Goal: Information Seeking & Learning: Learn about a topic

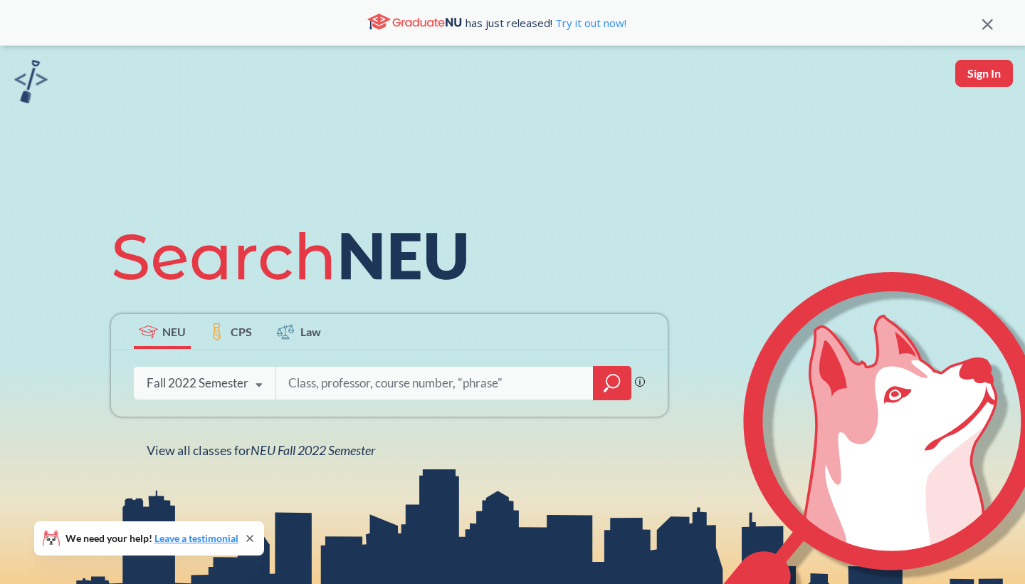
scroll to position [85, 0]
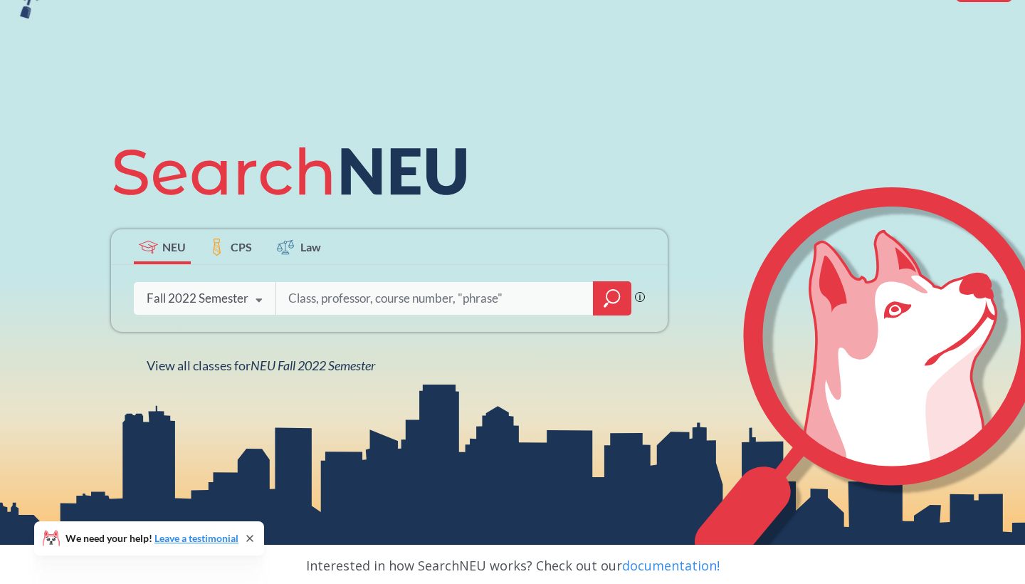
click at [225, 298] on div "Fall 2022 Semester" at bounding box center [198, 298] width 102 height 16
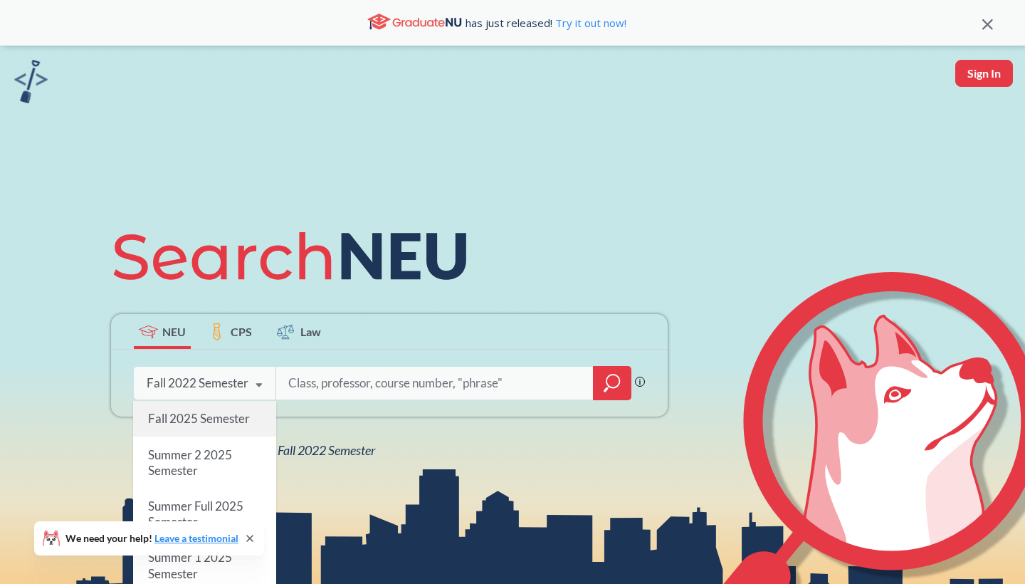
scroll to position [0, 0]
click at [257, 421] on div "Fall 2025 Semester" at bounding box center [204, 419] width 143 height 36
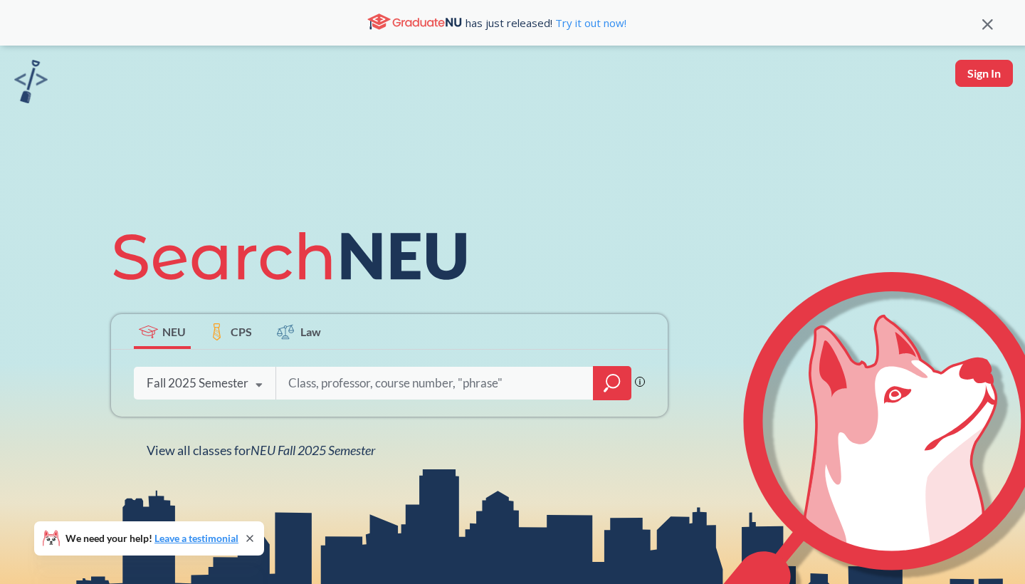
click at [389, 387] on input "search" at bounding box center [435, 383] width 296 height 30
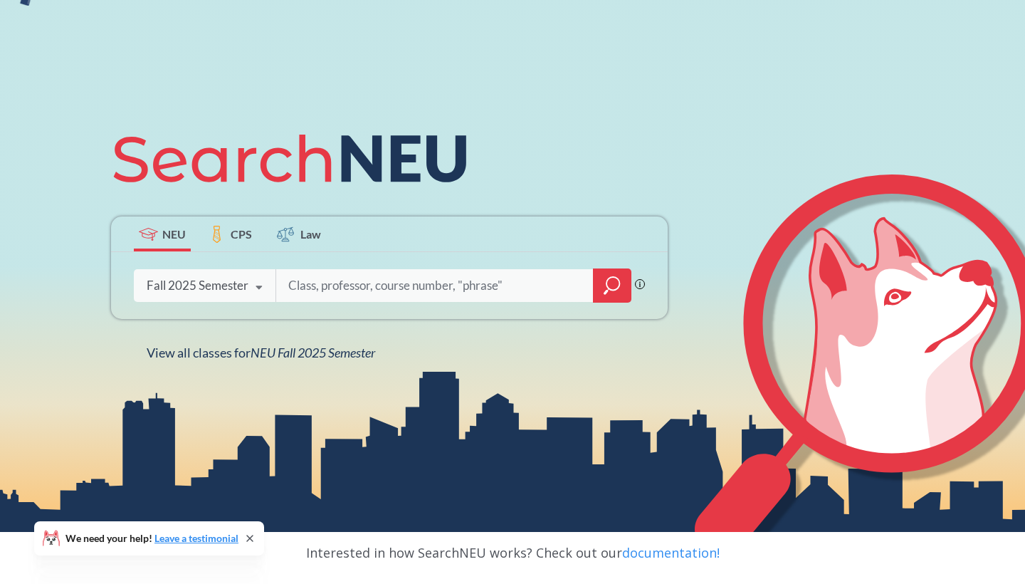
scroll to position [135, 0]
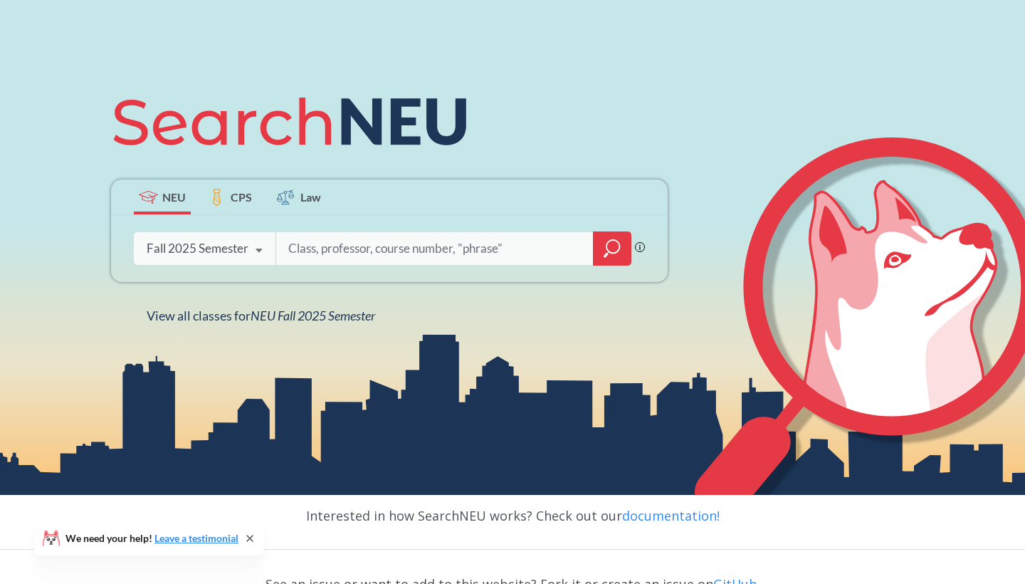
click at [233, 201] on span "CPS" at bounding box center [241, 197] width 21 height 16
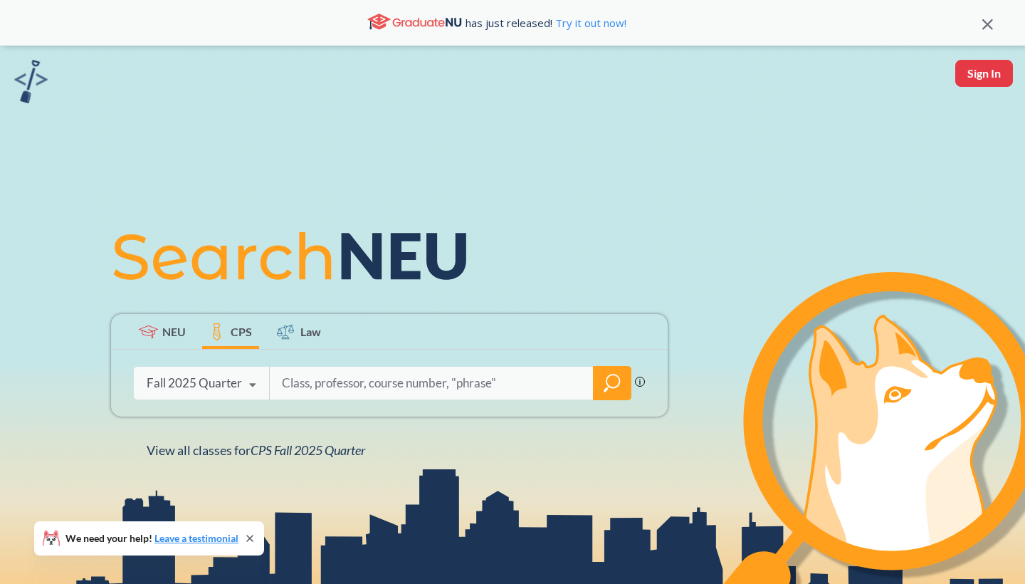
click at [157, 338] on label "NEU" at bounding box center [162, 331] width 57 height 35
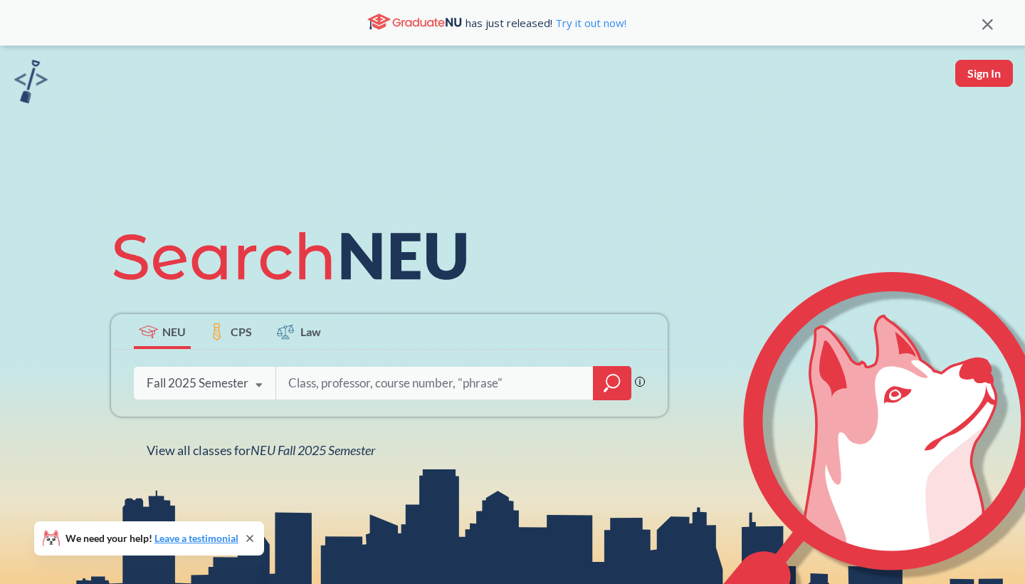
click at [193, 378] on div "Fall 2025 Semester" at bounding box center [198, 383] width 102 height 16
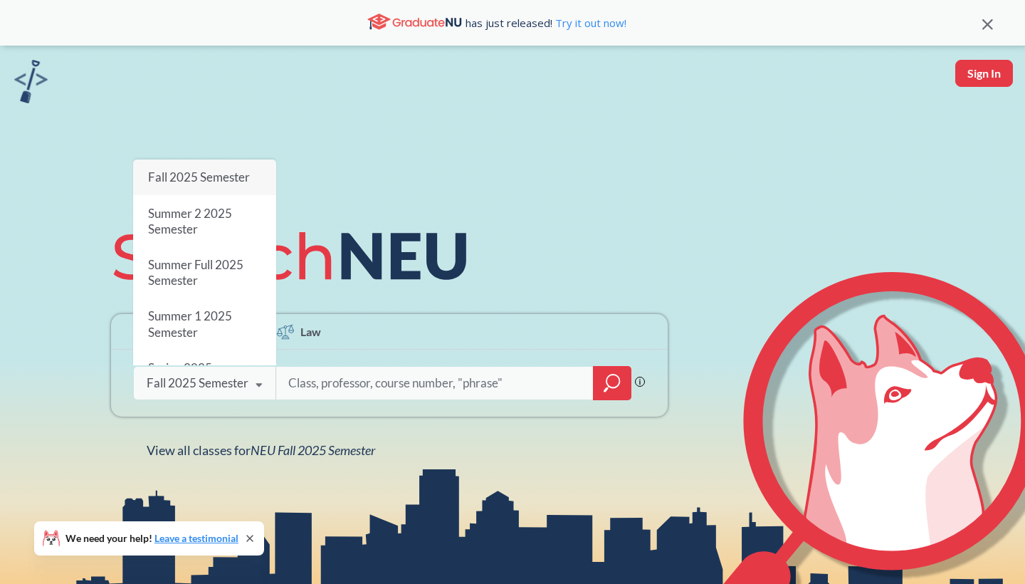
click at [615, 380] on icon "magnifying glass" at bounding box center [612, 383] width 17 height 20
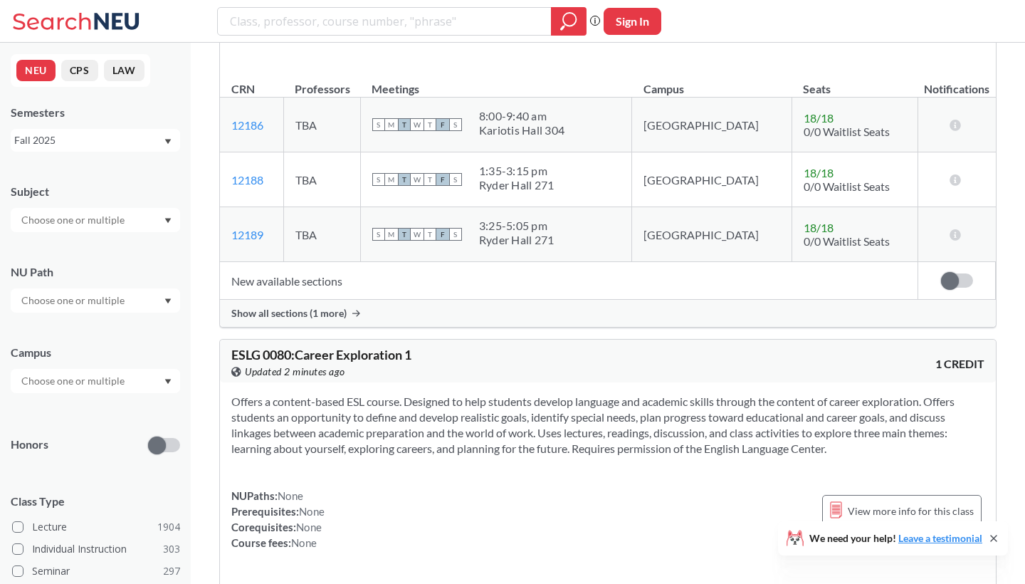
scroll to position [226, 0]
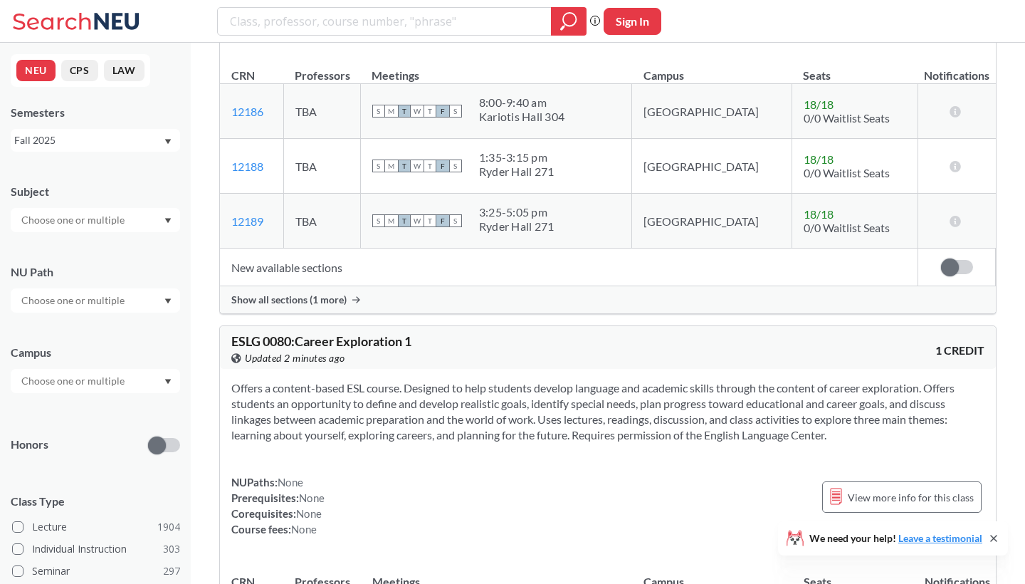
click at [135, 297] on div at bounding box center [95, 300] width 169 height 24
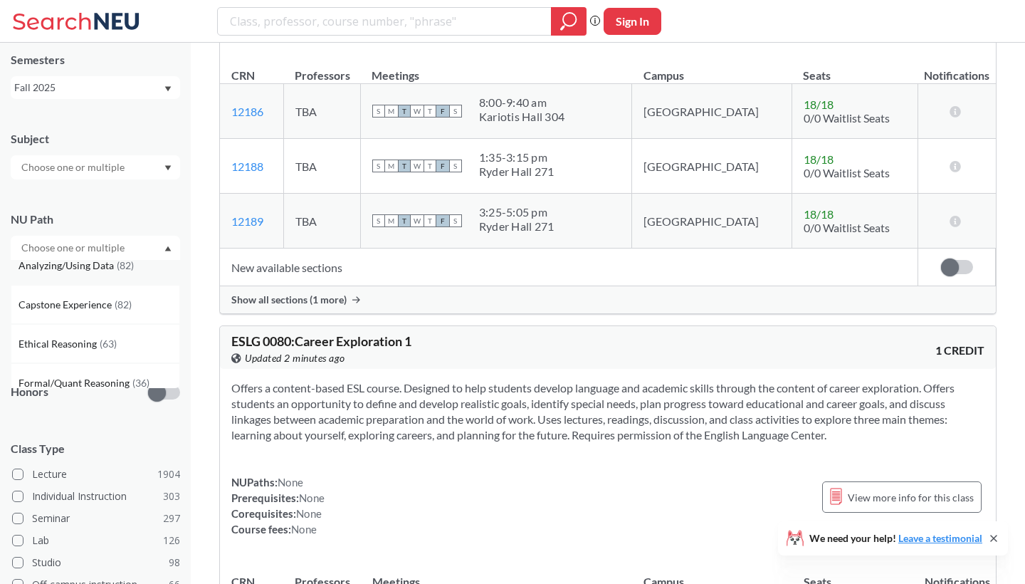
scroll to position [367, 0]
click at [170, 224] on div "NU Path" at bounding box center [95, 219] width 169 height 16
click at [111, 329] on input "text" at bounding box center [74, 328] width 120 height 17
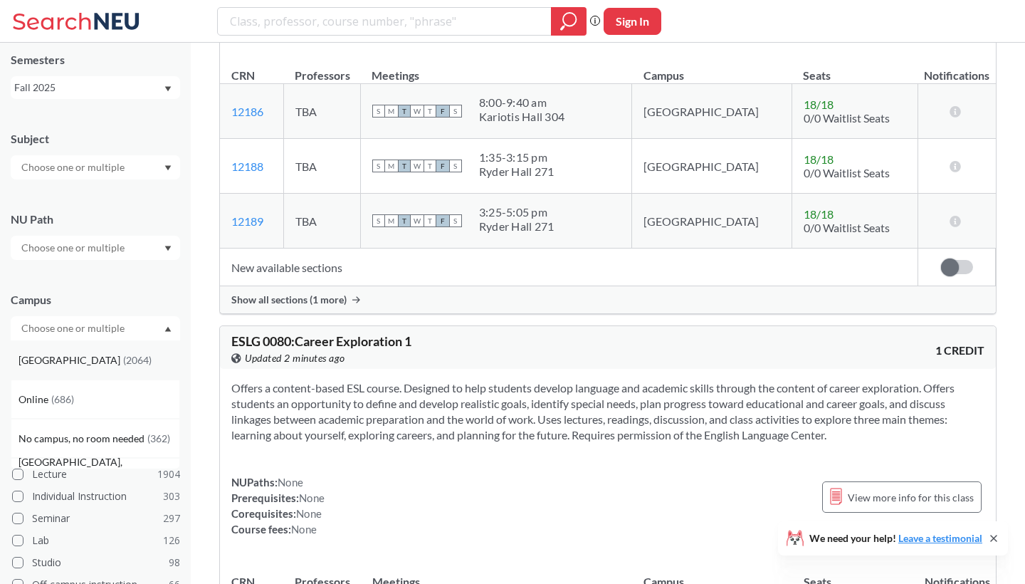
click at [100, 366] on div "Boston ( 2064 )" at bounding box center [99, 360] width 161 height 16
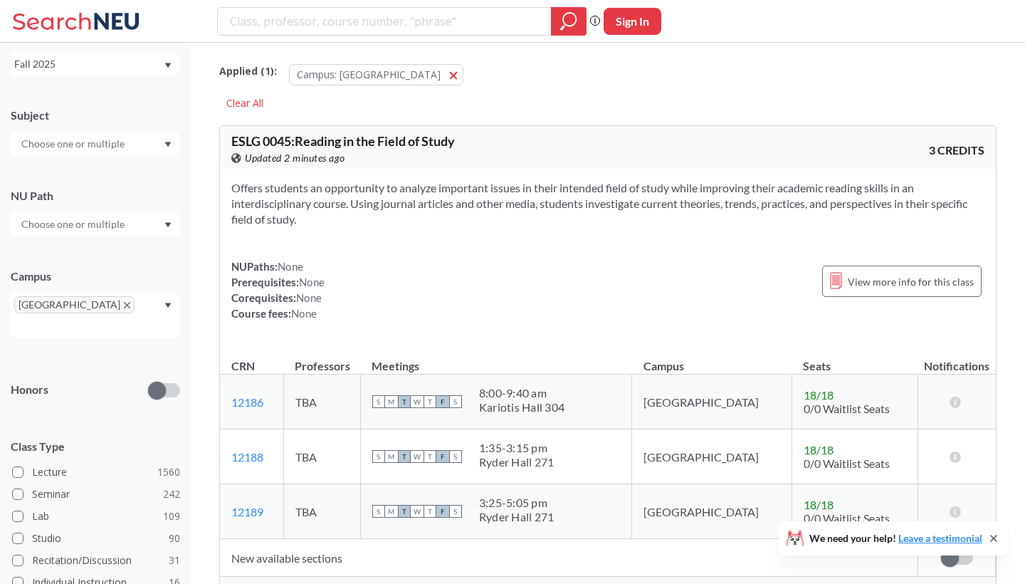
click at [134, 244] on div "Subject NU Path Campus Boston Honors Class Type Lecture 1560 Seminar 242 Lab 10…" at bounding box center [95, 426] width 169 height 667
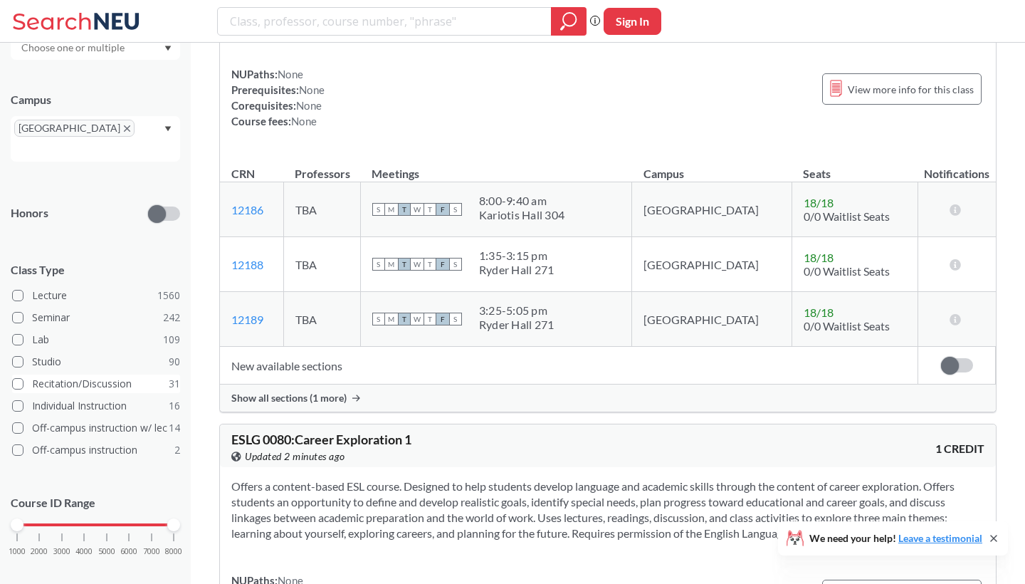
scroll to position [246, 0]
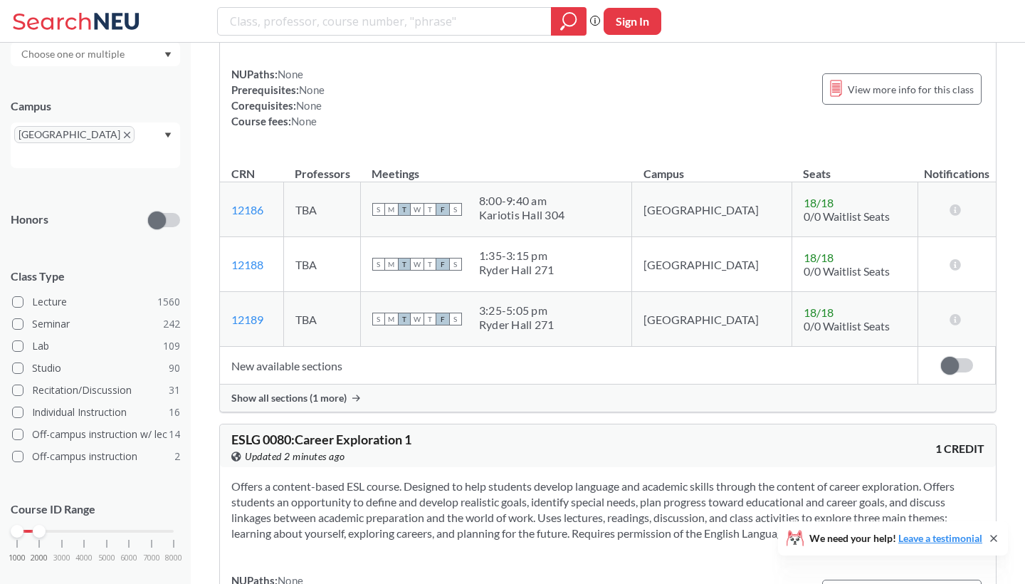
drag, startPoint x: 174, startPoint y: 512, endPoint x: 36, endPoint y: 525, distance: 138.8
click at [36, 526] on div "1000 2000 3000 4000 5000 6000 7000 8000" at bounding box center [95, 558] width 169 height 64
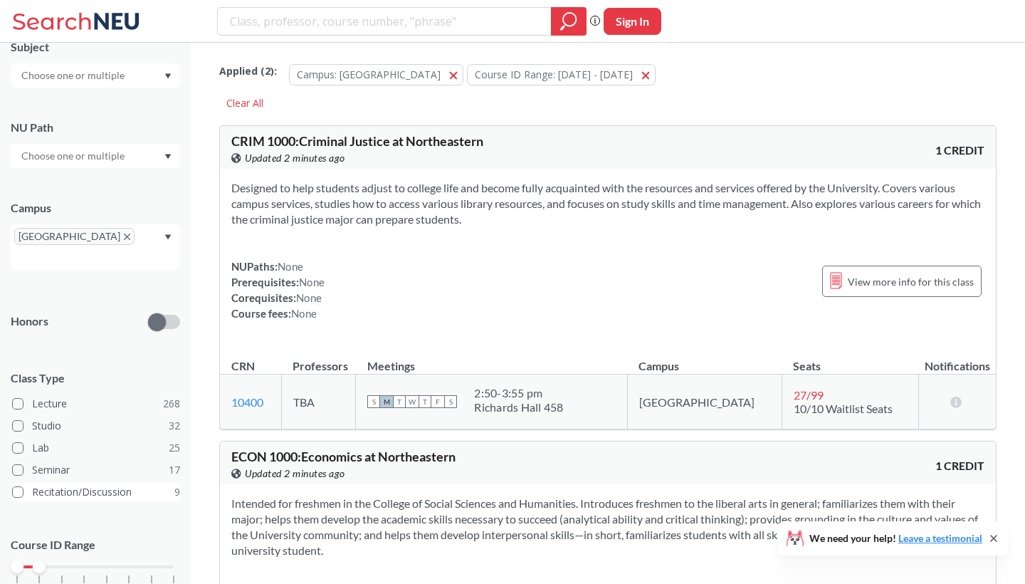
scroll to position [146, 0]
click at [119, 393] on label "Lecture 268" at bounding box center [96, 402] width 168 height 19
click at [43, 394] on input "Lecture 268" at bounding box center [37, 399] width 11 height 11
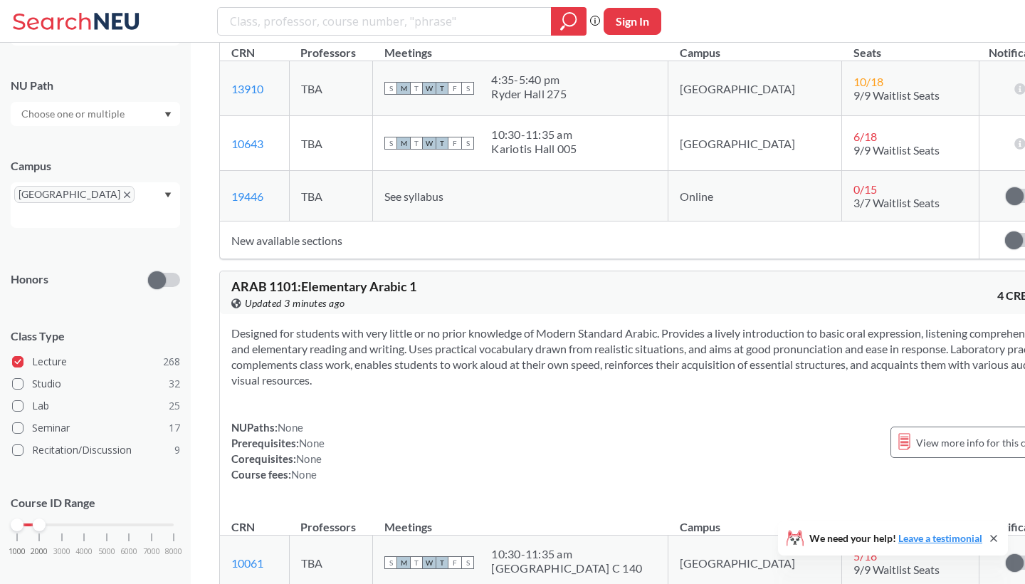
scroll to position [17137, 0]
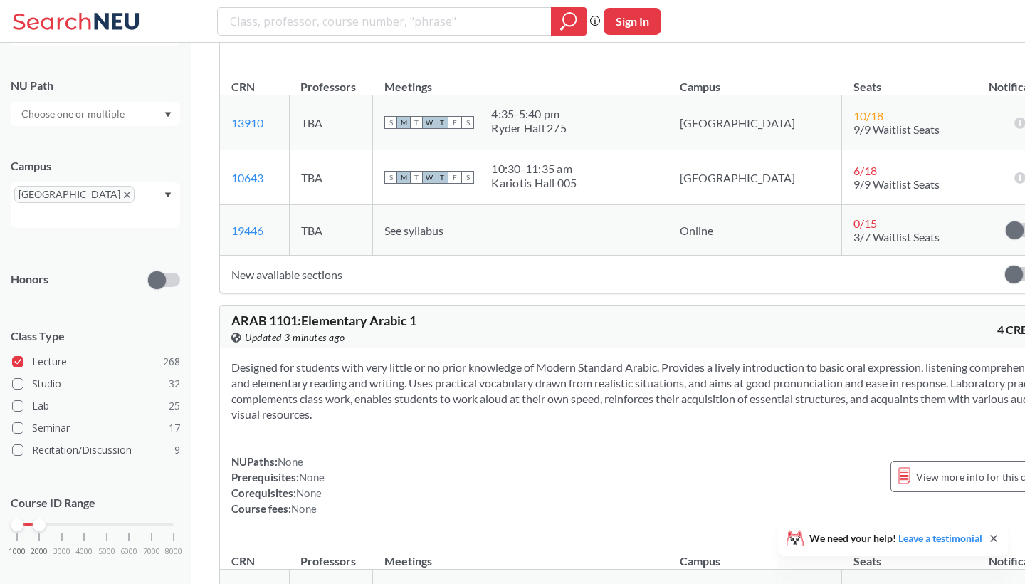
click at [335, 21] on input "search" at bounding box center [385, 21] width 313 height 24
click at [19, 352] on label "Lecture 268" at bounding box center [96, 361] width 168 height 19
click at [32, 354] on input "Lecture 268" at bounding box center [37, 359] width 11 height 11
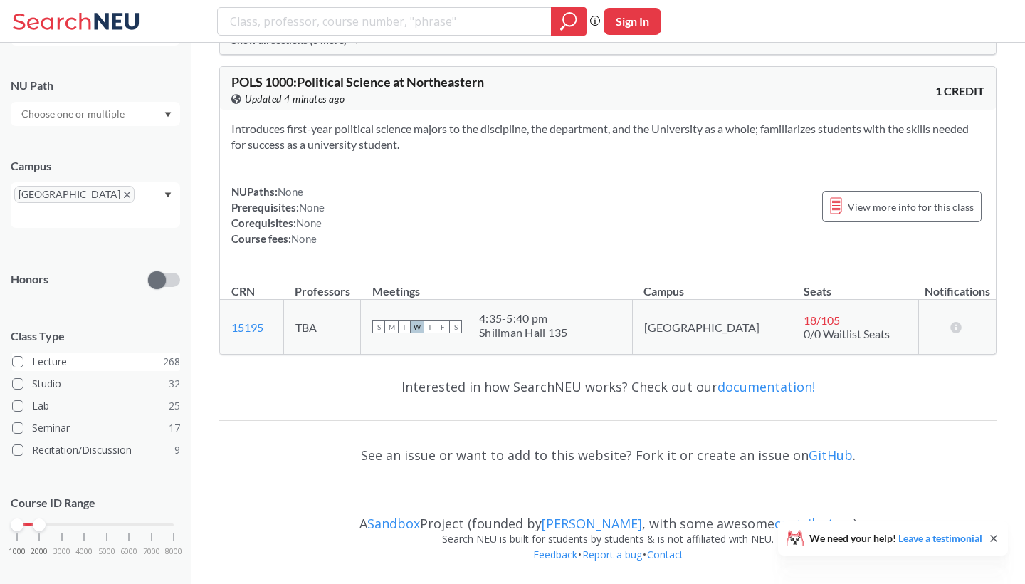
scroll to position [3312, 0]
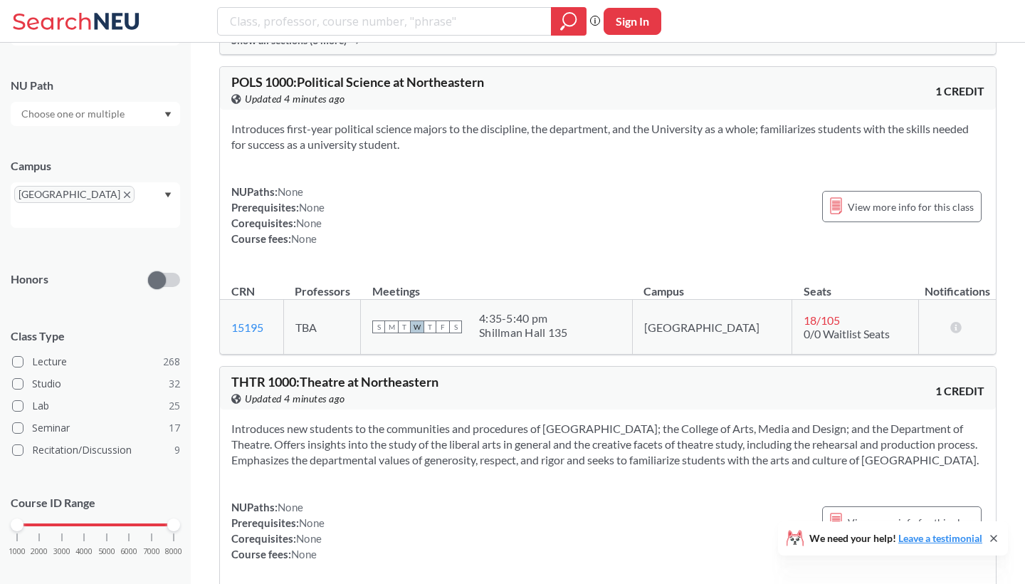
drag, startPoint x: 42, startPoint y: 508, endPoint x: 439, endPoint y: 517, distance: 396.6
click at [439, 518] on div "NEU CPS LAW Semesters Fall 2025 Subject NU Path Campus Boston Honors Class Type…" at bounding box center [512, 354] width 1025 height 7332
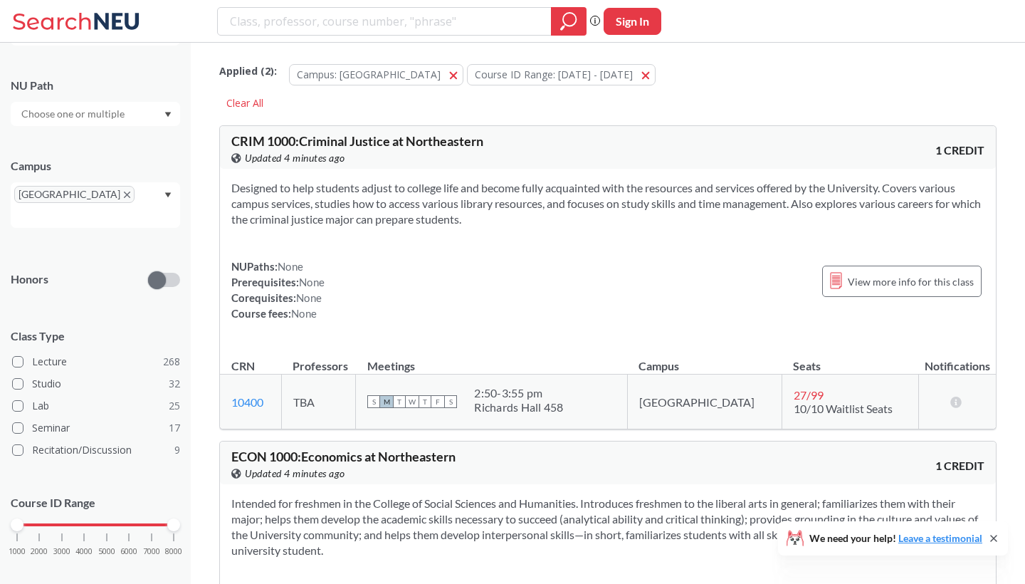
scroll to position [0, 0]
click at [676, 78] on div "Applied ( 2 ): Campus: Boston Boston Course ID Range: 1000 - 2000 1000 - 2000" at bounding box center [607, 71] width 777 height 43
click at [550, 73] on button "Course ID Range: 1000 - 2000 1000 - 2000" at bounding box center [561, 74] width 189 height 21
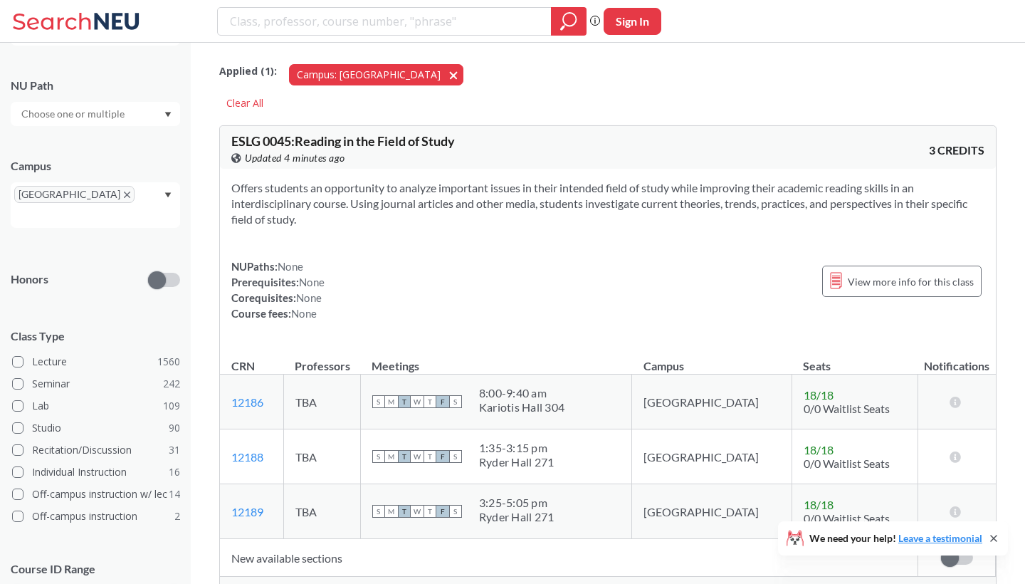
click at [386, 75] on button "Campus: Boston Boston" at bounding box center [376, 74] width 174 height 21
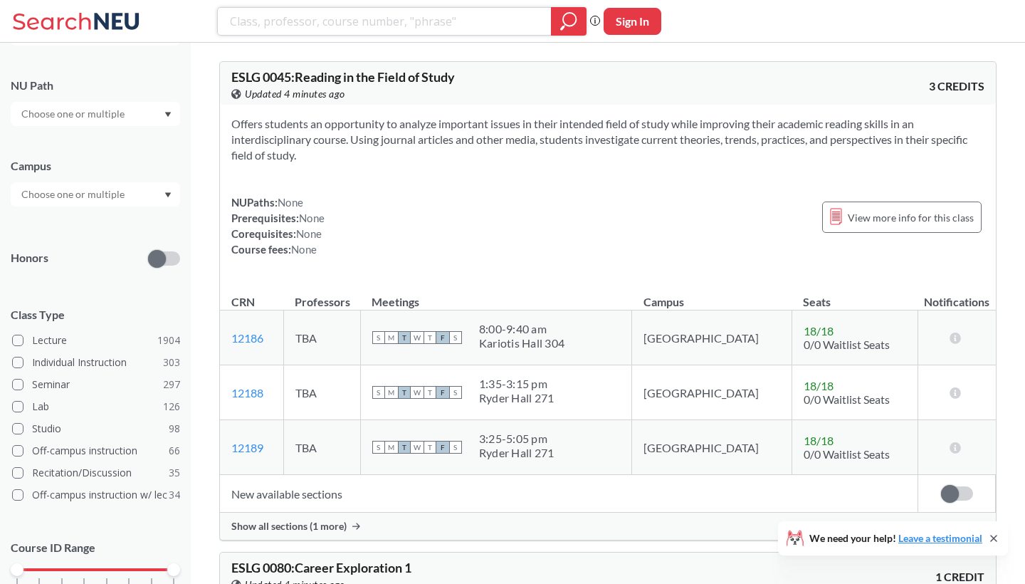
click at [329, 24] on input "search" at bounding box center [385, 21] width 313 height 24
type input "supply chain management"
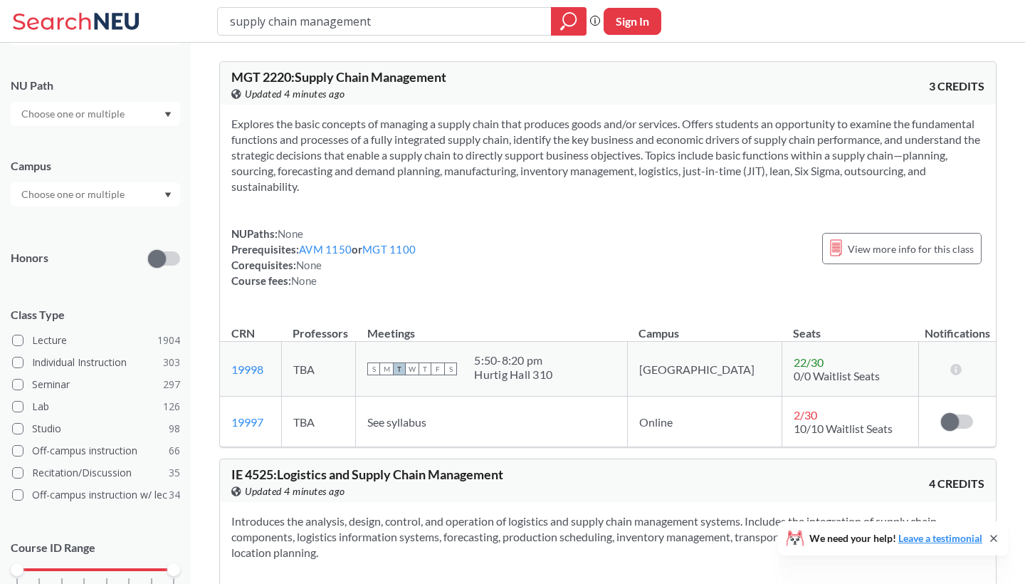
drag, startPoint x: 415, startPoint y: 19, endPoint x: 51, endPoint y: 4, distance: 364.8
click at [51, 4] on div "supply chain management Phrase search guarantees the exact search appears in th…" at bounding box center [512, 21] width 1025 height 43
click at [573, 31] on div at bounding box center [569, 21] width 36 height 28
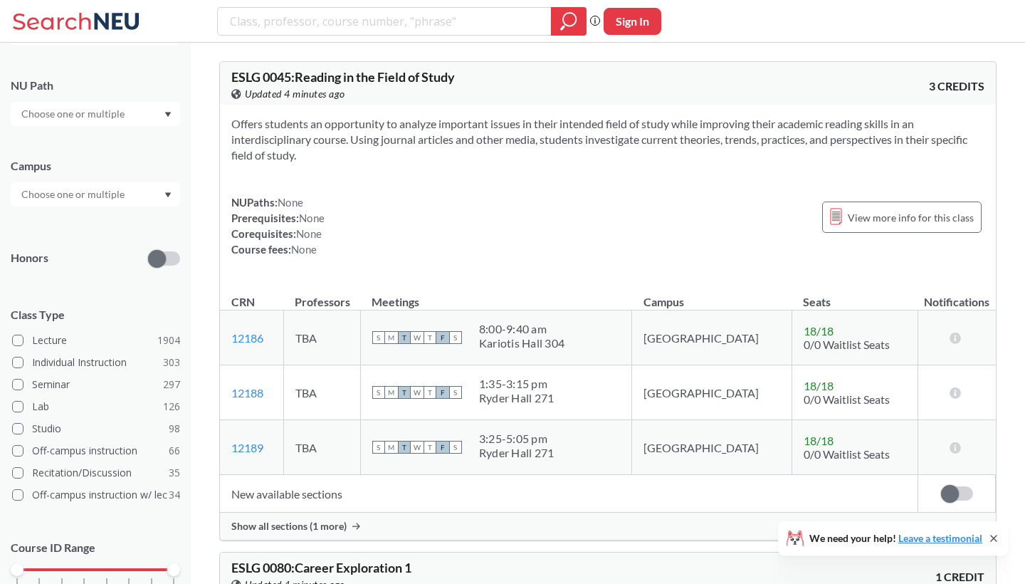
click at [160, 110] on div at bounding box center [95, 114] width 169 height 24
click at [130, 72] on div "NU Path Writing Intensive ( 181 ) Societies/Institutions ( 139 ) Interpreting C…" at bounding box center [95, 94] width 169 height 63
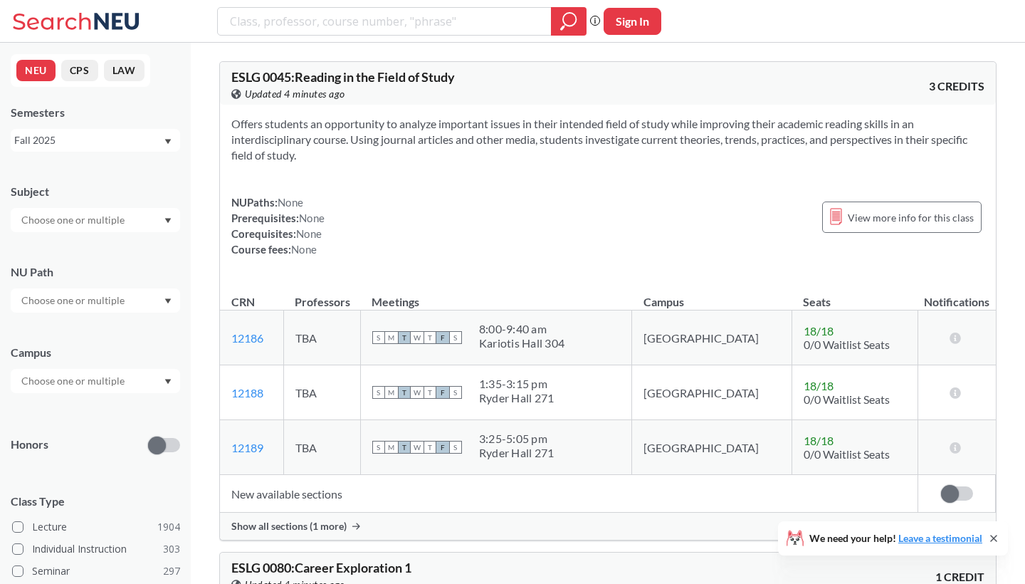
click at [128, 224] on input "text" at bounding box center [74, 219] width 120 height 17
click at [159, 162] on div "NEU CPS LAW Semesters Fall 2025 Subject CS ( 115 ) Computer Science NRSG ( 76 )…" at bounding box center [95, 313] width 191 height 541
type input "supply chain management"
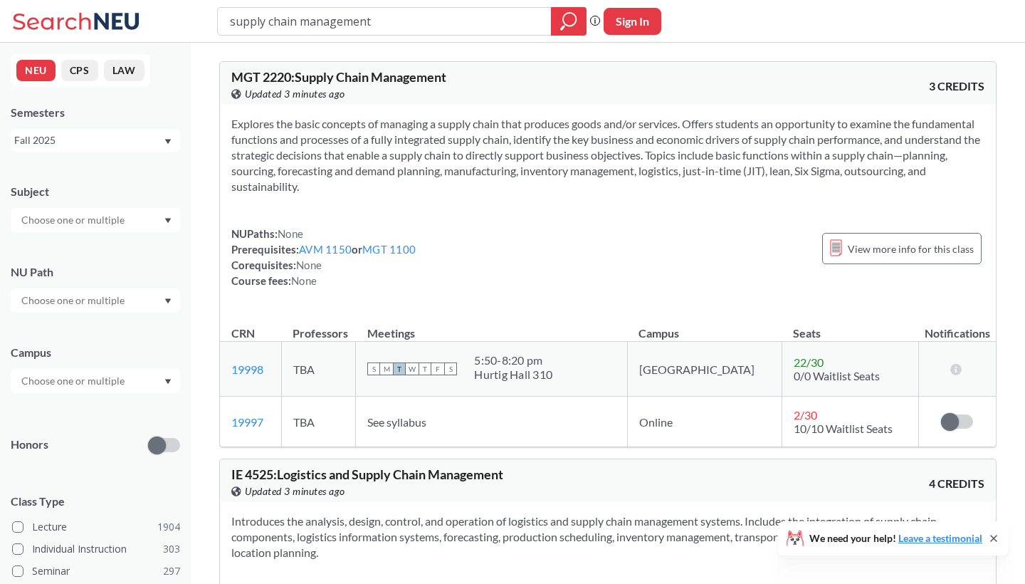
click at [51, 370] on div at bounding box center [95, 381] width 169 height 24
click at [79, 459] on div "Online ( 686 )" at bounding box center [99, 452] width 161 height 16
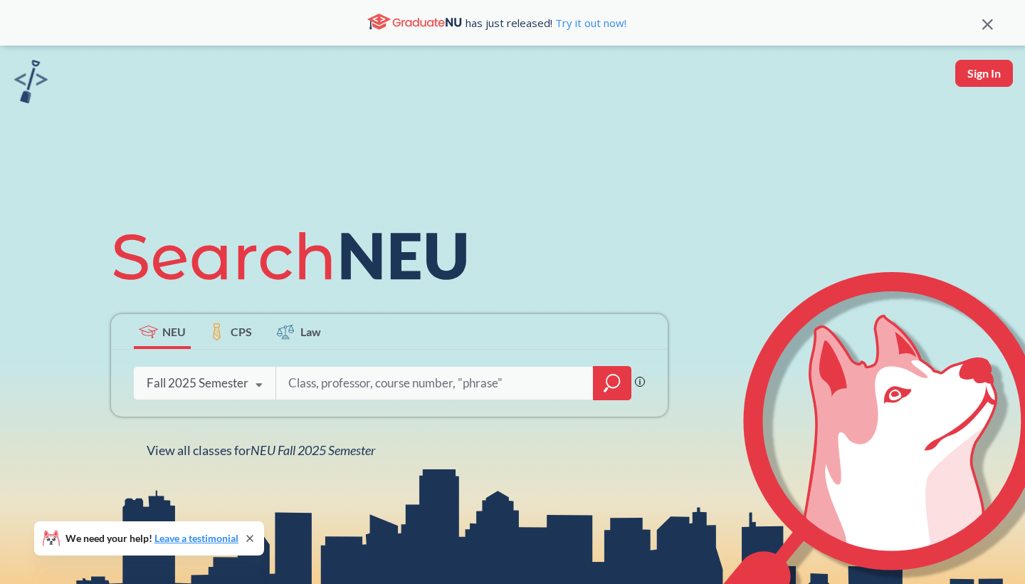
click at [617, 385] on icon "magnifying glass" at bounding box center [613, 380] width 13 height 13
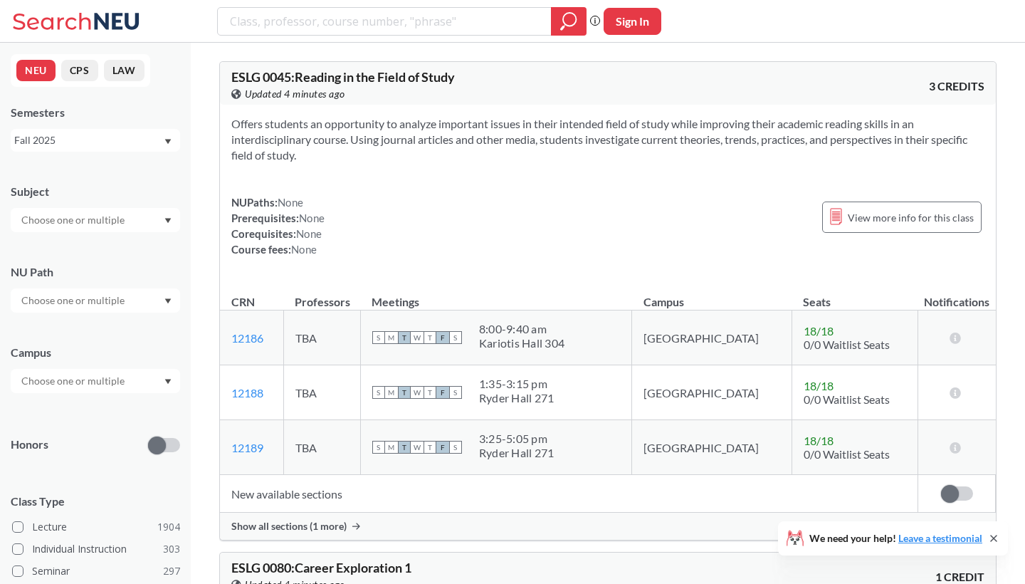
click at [81, 382] on input "text" at bounding box center [74, 380] width 120 height 17
click at [87, 454] on div "Online ( 686 )" at bounding box center [99, 452] width 161 height 16
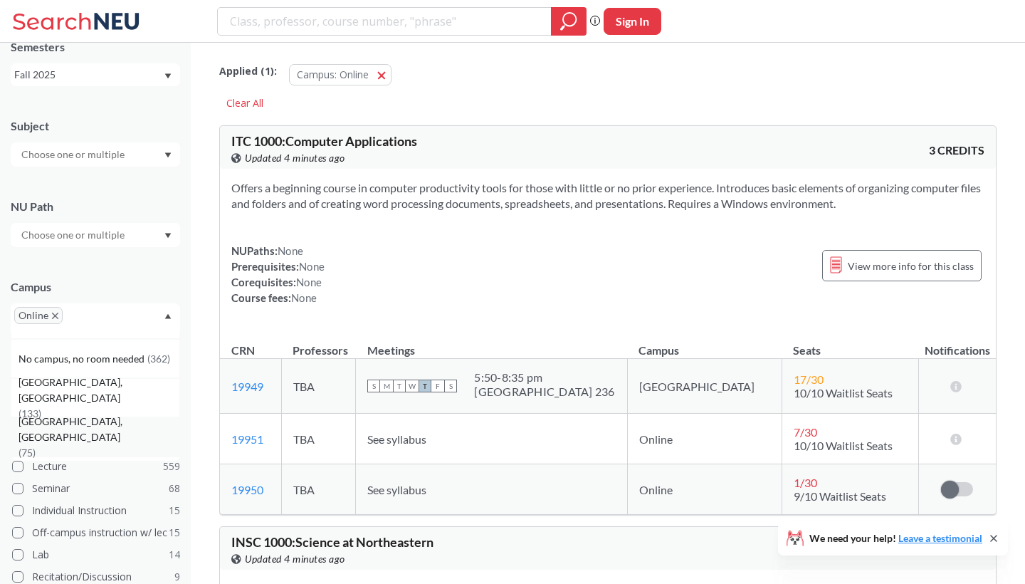
scroll to position [53, 0]
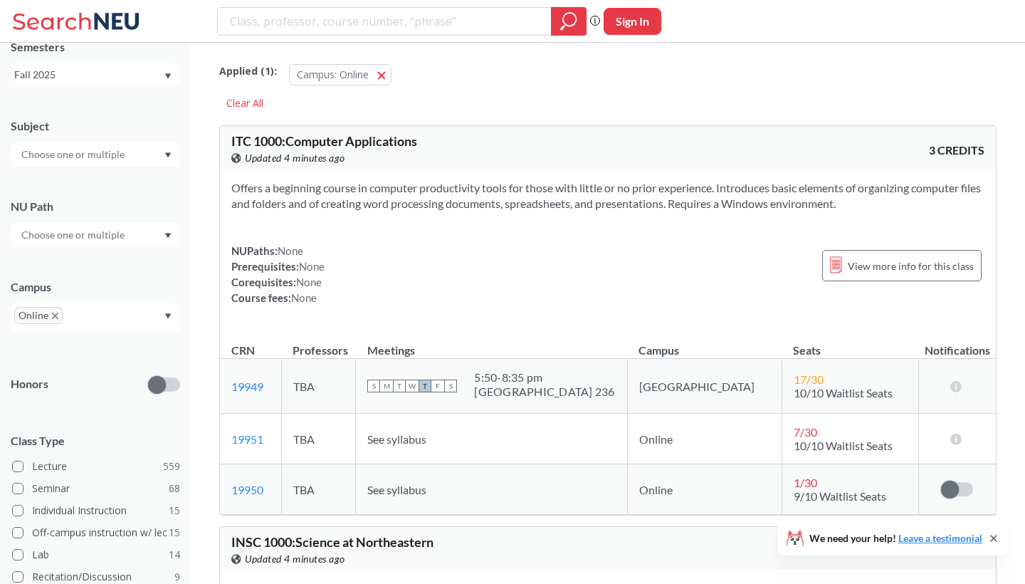
click at [136, 275] on div "Campus Online" at bounding box center [95, 299] width 169 height 68
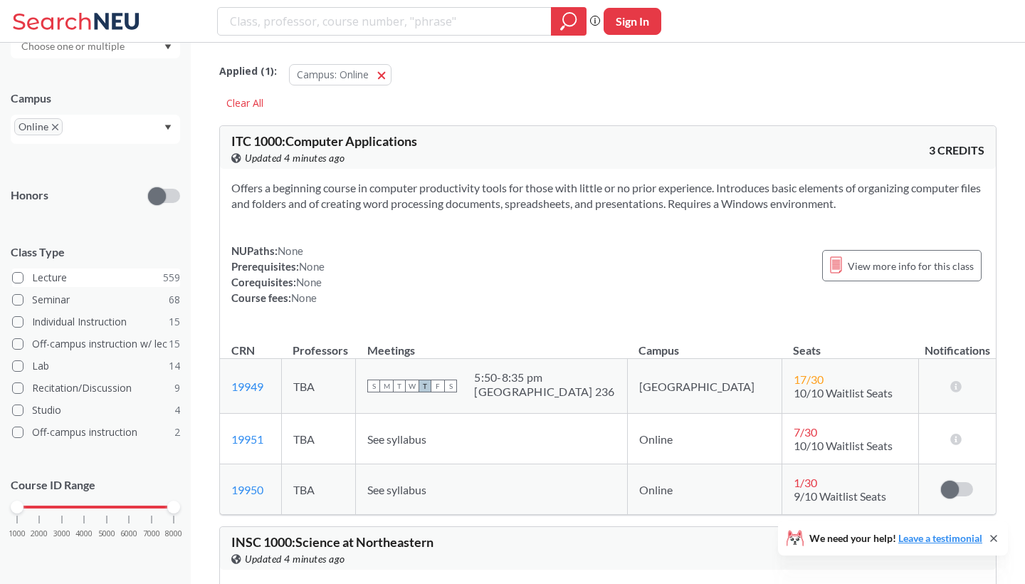
scroll to position [253, 0]
drag, startPoint x: 175, startPoint y: 508, endPoint x: 63, endPoint y: 514, distance: 111.9
click at [64, 514] on div "1000 2000 3000 4000 5000 6000 7000 8000" at bounding box center [95, 535] width 169 height 64
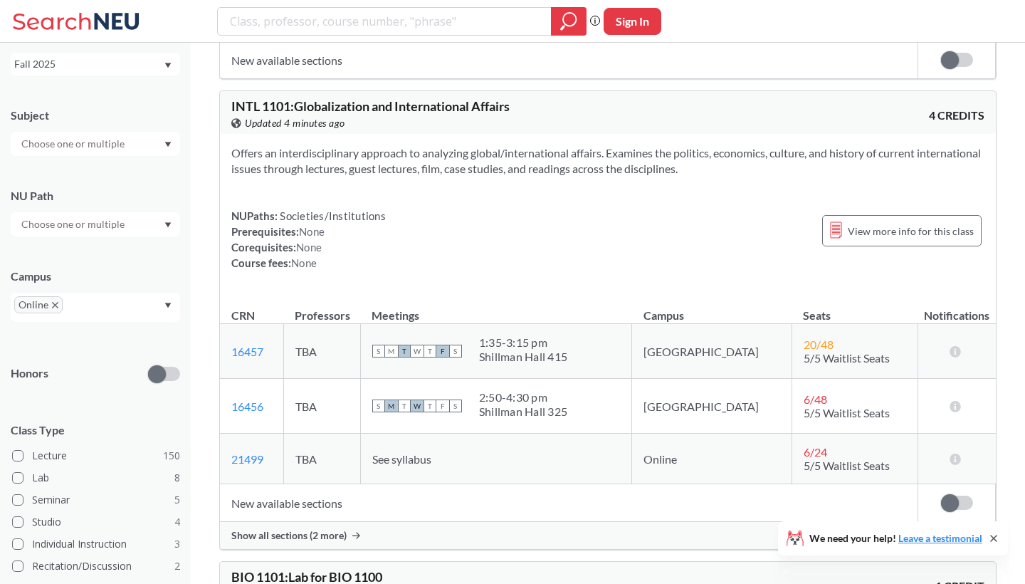
scroll to position [10265, 0]
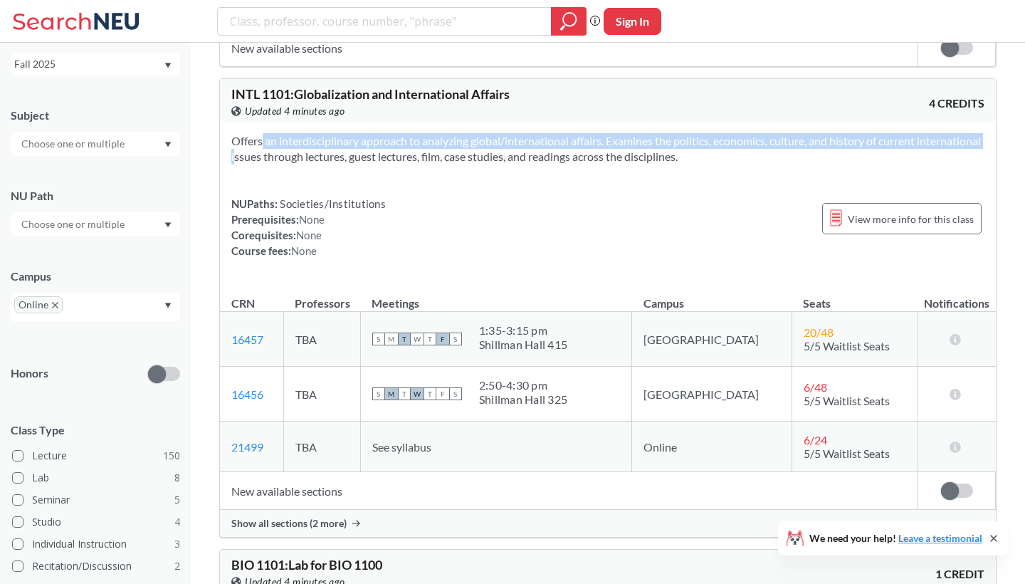
drag, startPoint x: 236, startPoint y: 188, endPoint x: 280, endPoint y: 209, distance: 49.0
click at [280, 164] on section "Offers an interdisciplinary approach to analyzing global/international affairs.…" at bounding box center [607, 148] width 753 height 31
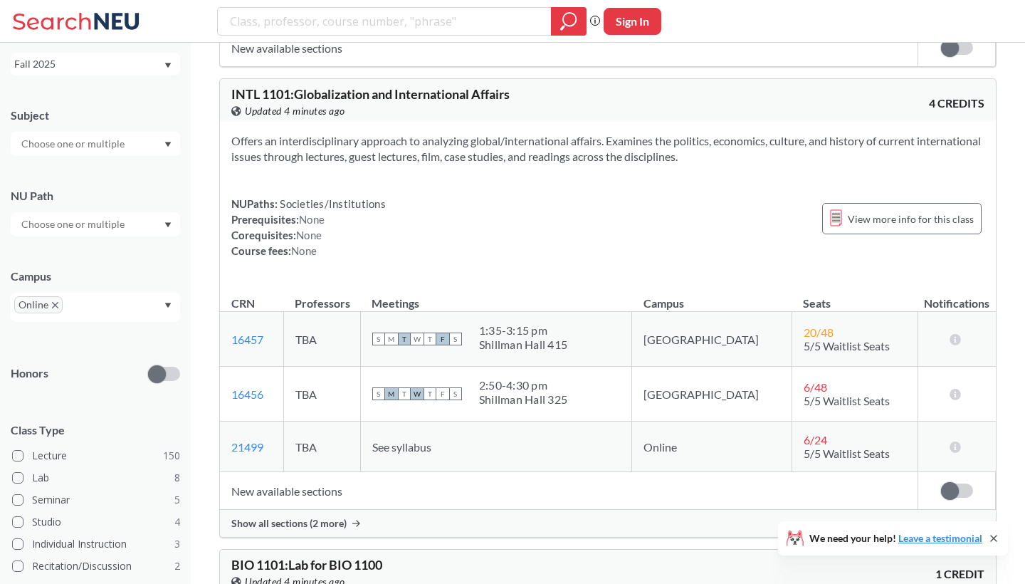
click at [506, 248] on div "NUPaths: Societies/Institutions Prerequisites: None Corequisites: None Course f…" at bounding box center [607, 227] width 753 height 63
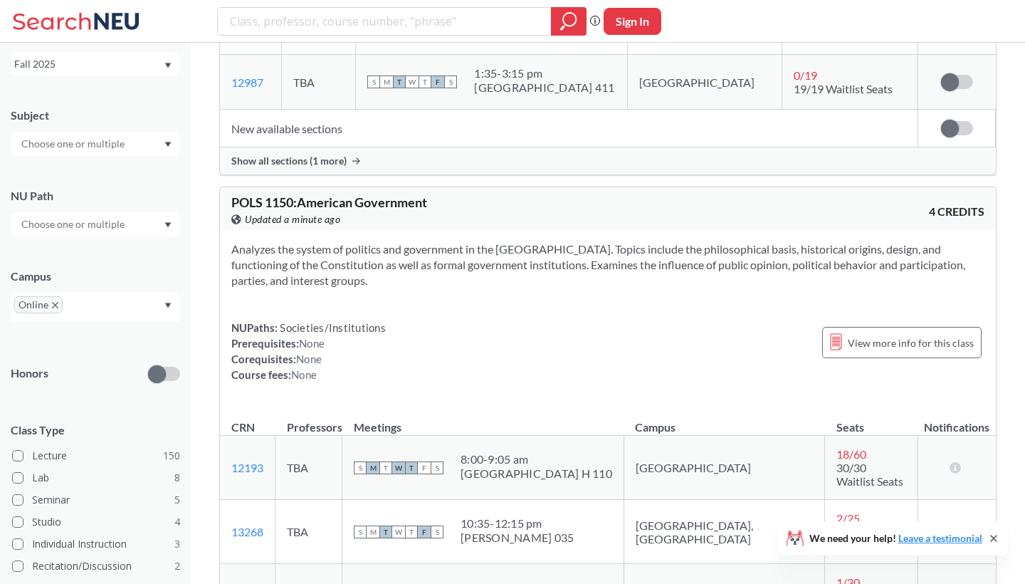
scroll to position [20347, 0]
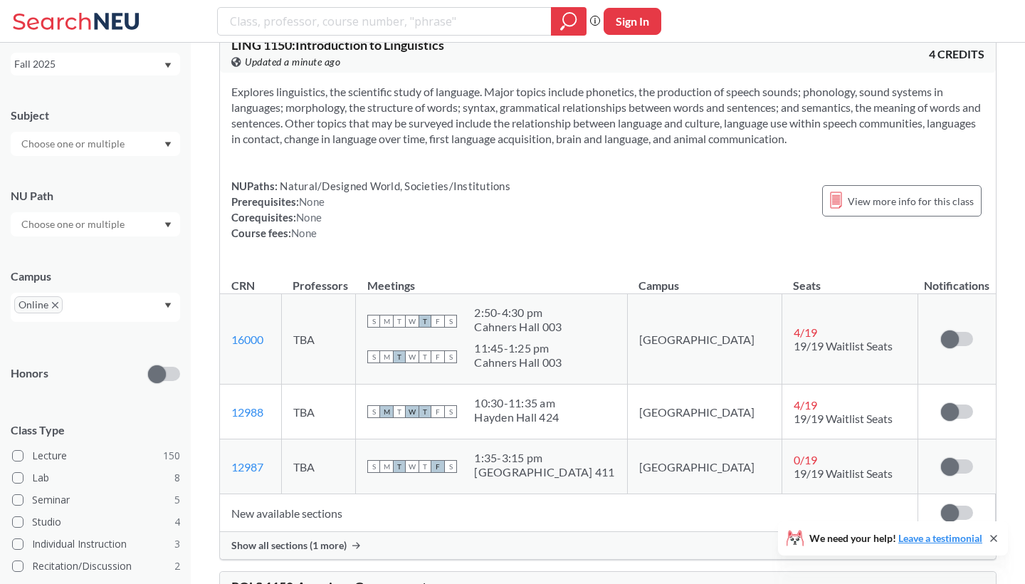
scroll to position [19914, 0]
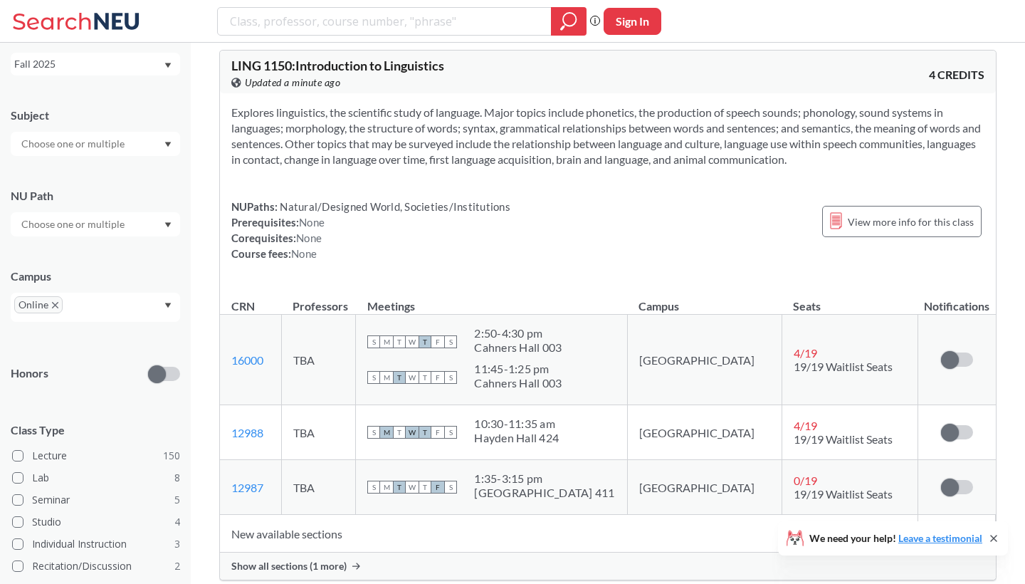
click at [315, 560] on span "Show all sections (1 more)" at bounding box center [288, 566] width 115 height 13
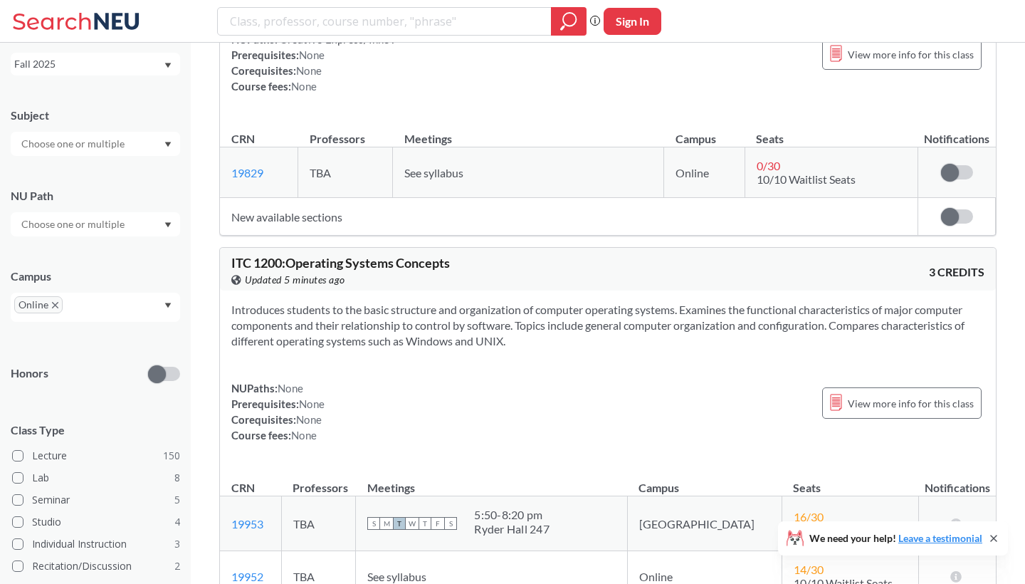
scroll to position [25217, 0]
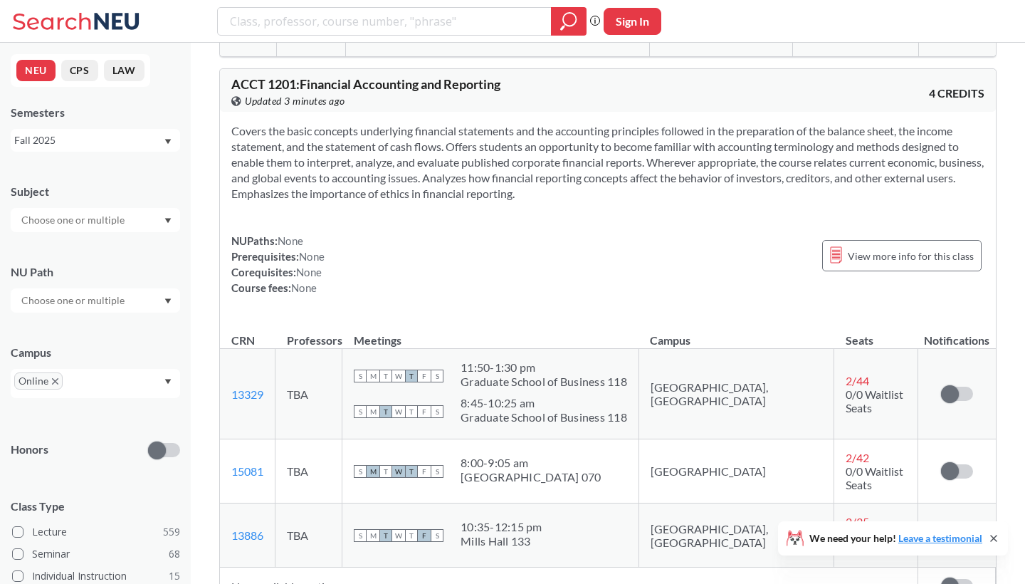
scroll to position [26821, 0]
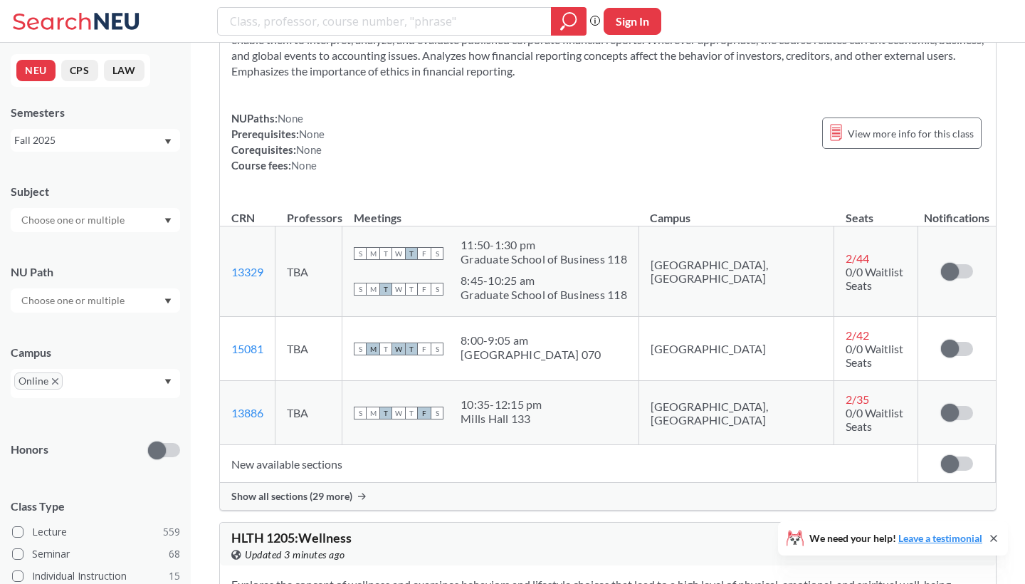
click at [343, 490] on span "Show all sections (29 more)" at bounding box center [291, 496] width 121 height 13
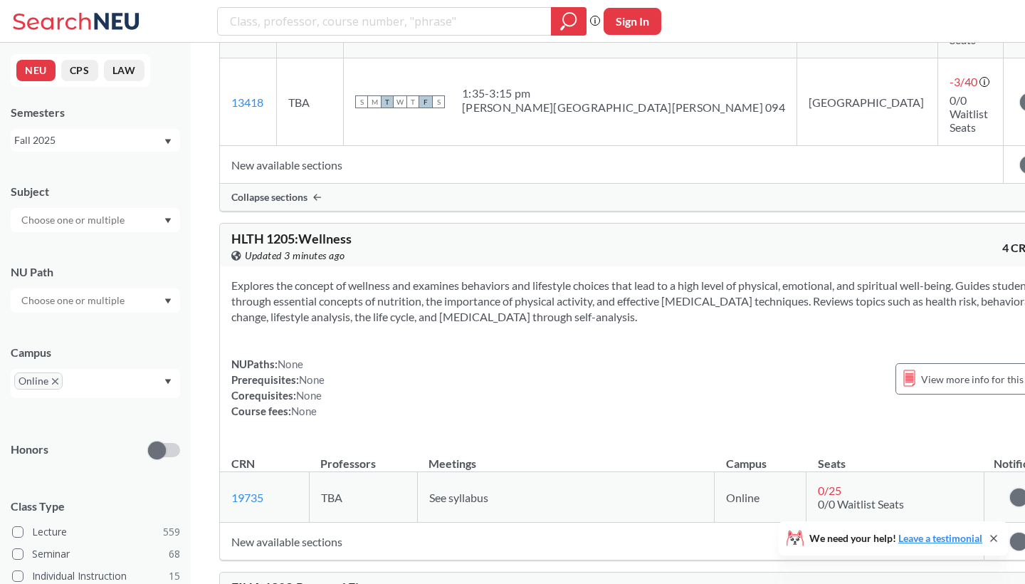
scroll to position [29119, 0]
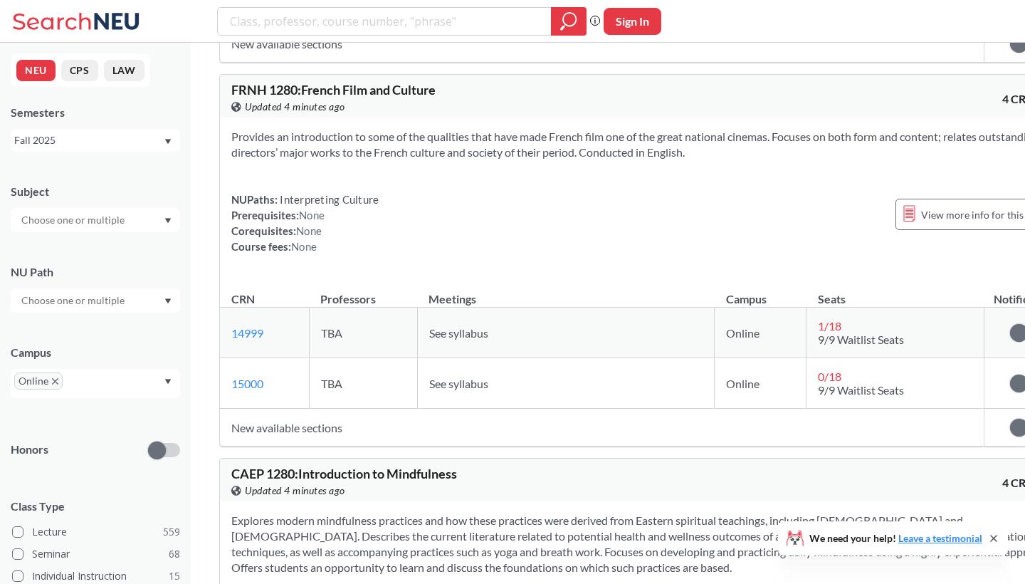
scroll to position [34120, 0]
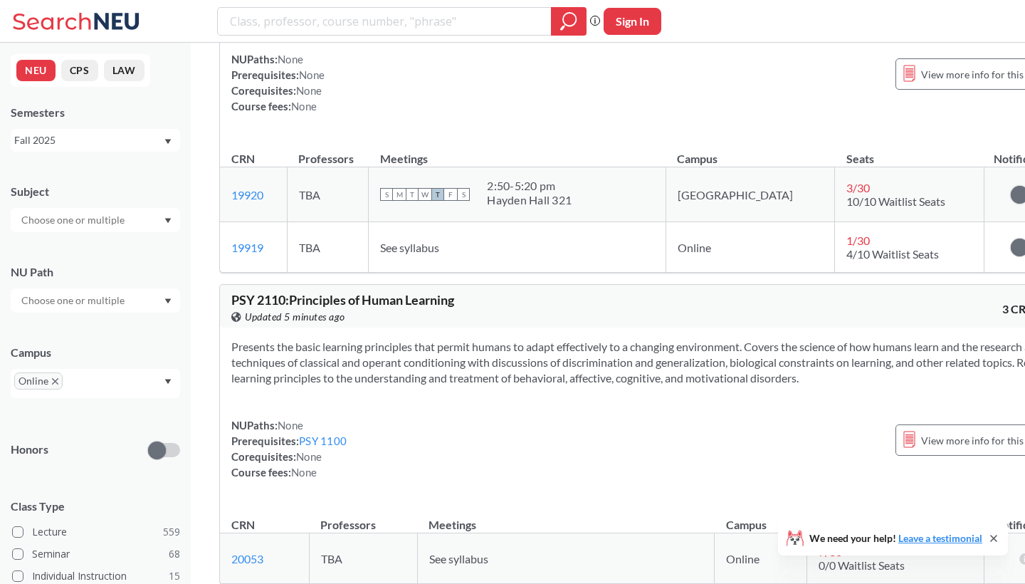
scroll to position [47144, 0]
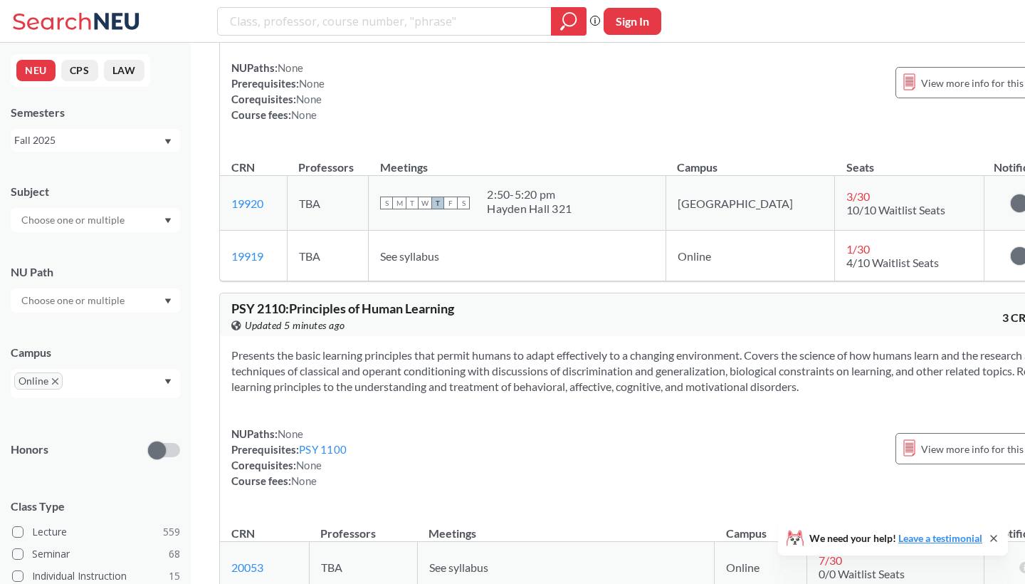
drag, startPoint x: 234, startPoint y: 140, endPoint x: 210, endPoint y: 142, distance: 24.2
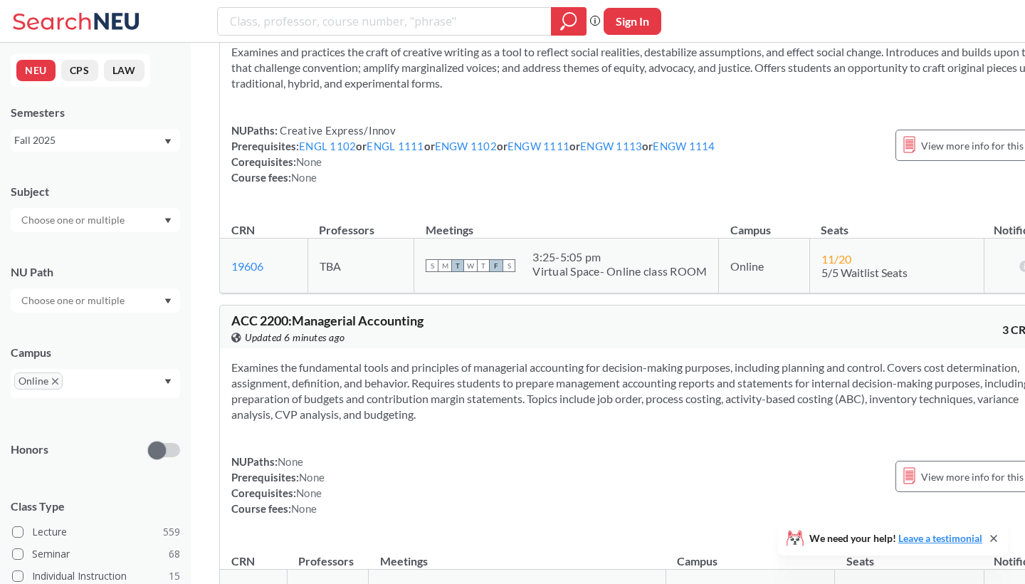
scroll to position [49534, 0]
click at [459, 359] on section "Examines the fundamental tools and principles of managerial accounting for deci…" at bounding box center [644, 390] width 826 height 63
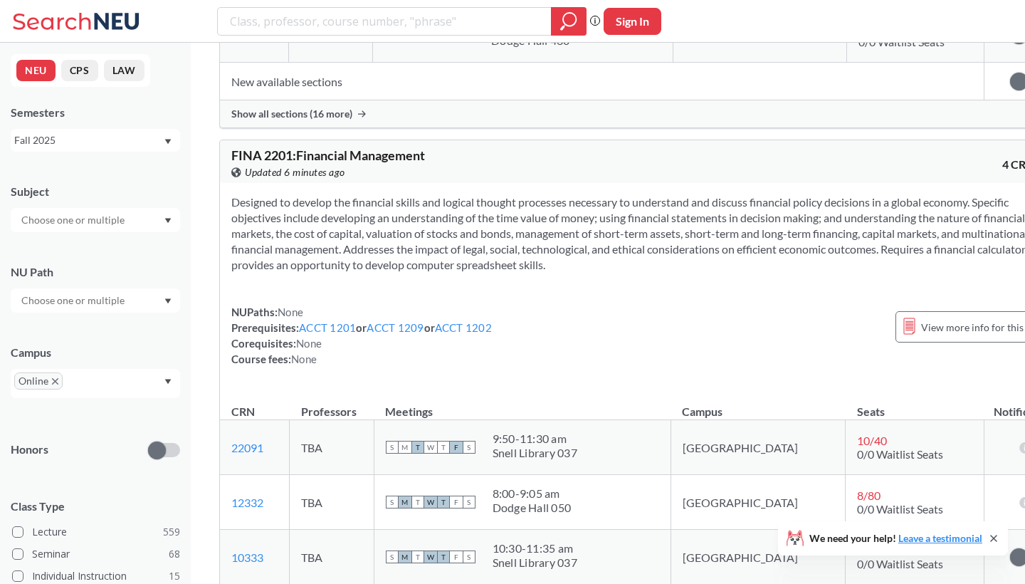
scroll to position [50573, 0]
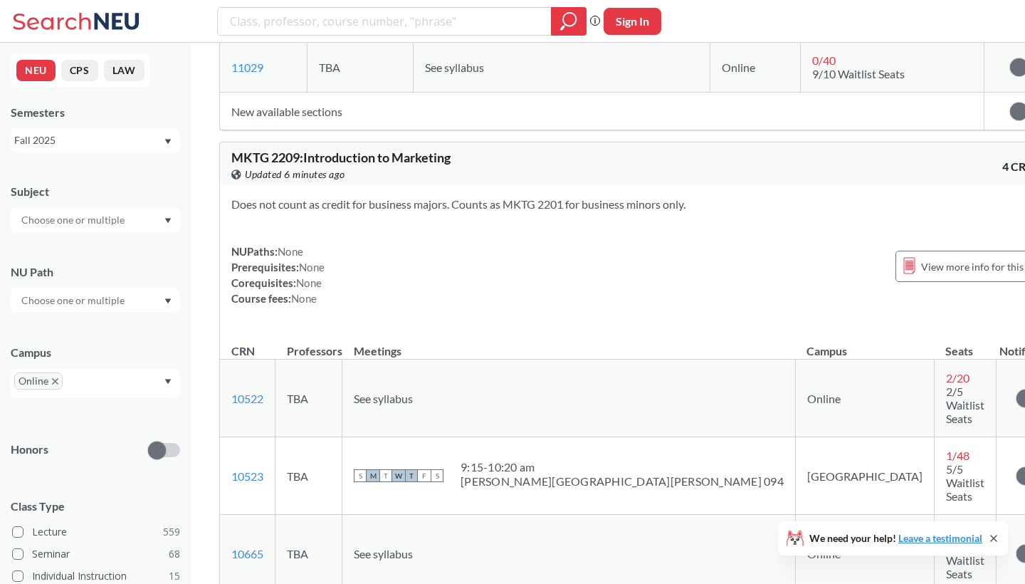
scroll to position [52179, 0]
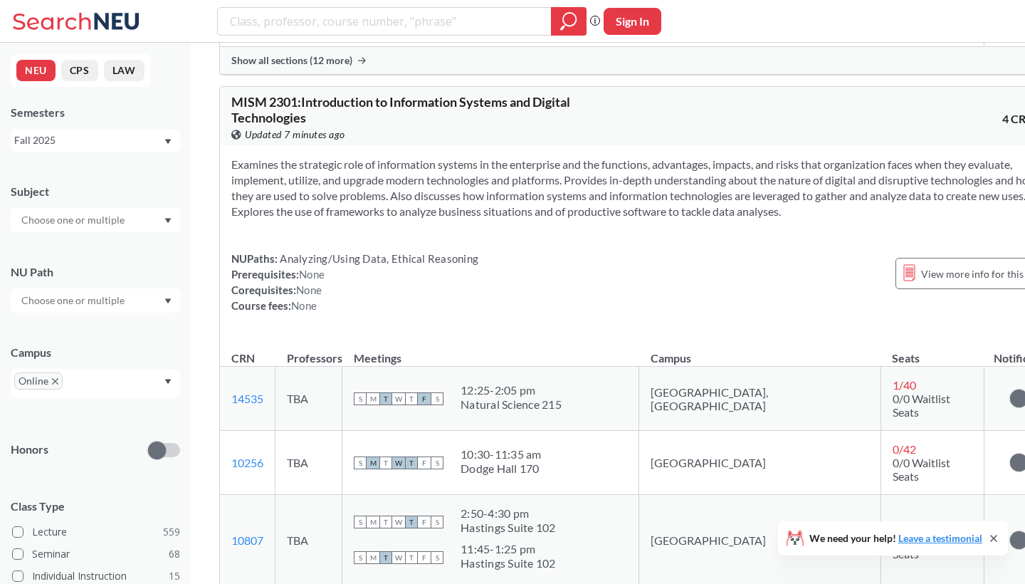
scroll to position [60246, 0]
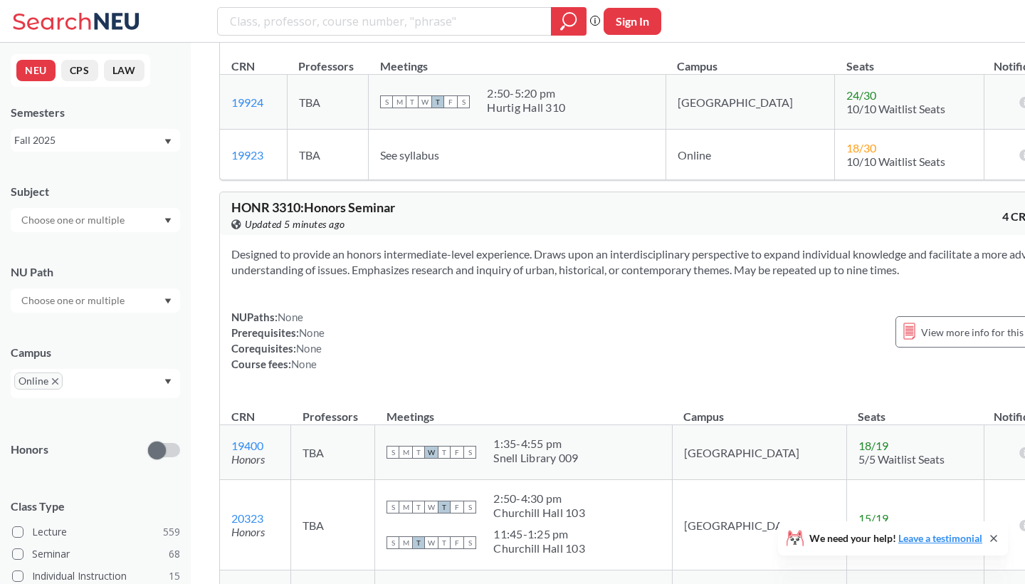
scroll to position [88622, 0]
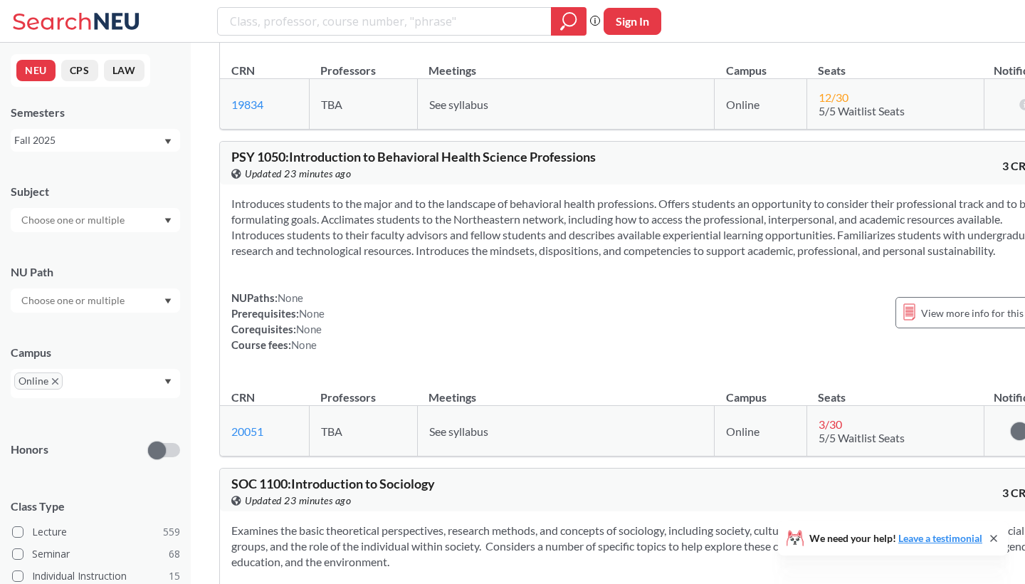
scroll to position [3849, 0]
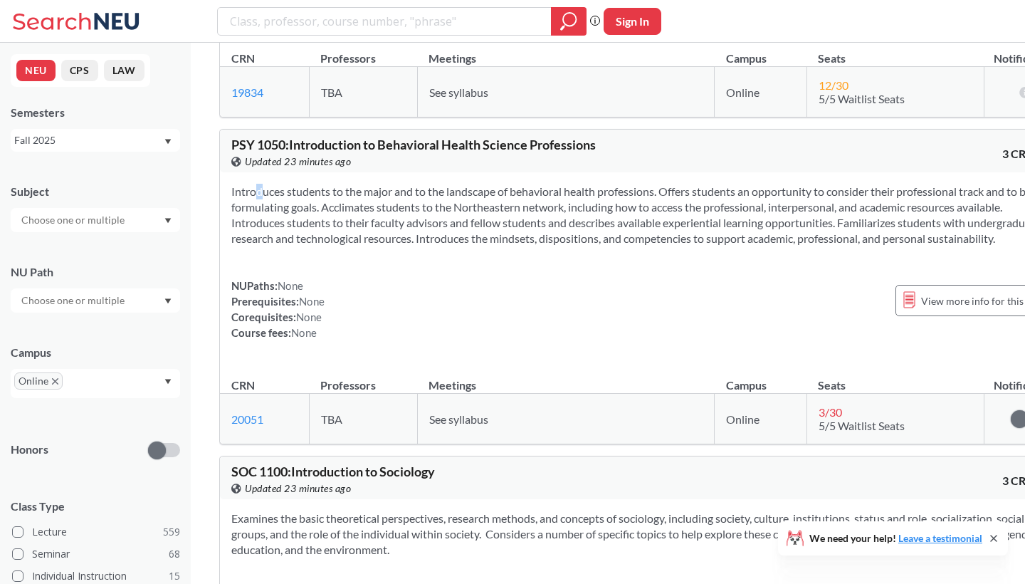
drag, startPoint x: 236, startPoint y: 237, endPoint x: 224, endPoint y: 243, distance: 12.7
click at [224, 243] on div "Introduces students to the major and to the landscape of behavioral health prof…" at bounding box center [644, 267] width 849 height 191
click at [357, 246] on section "Introduces students to the major and to the landscape of behavioral health prof…" at bounding box center [644, 215] width 826 height 63
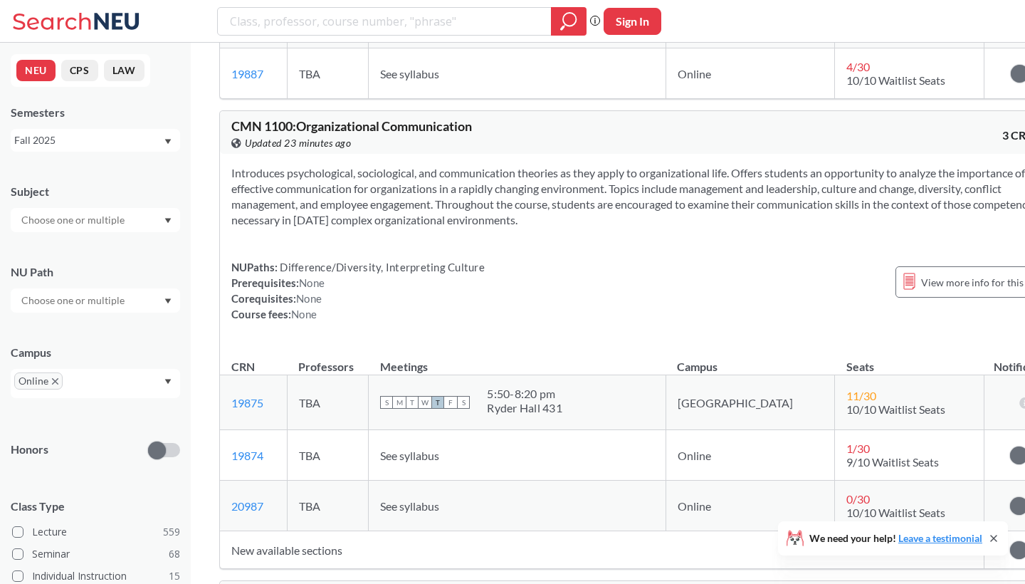
scroll to position [4867, 0]
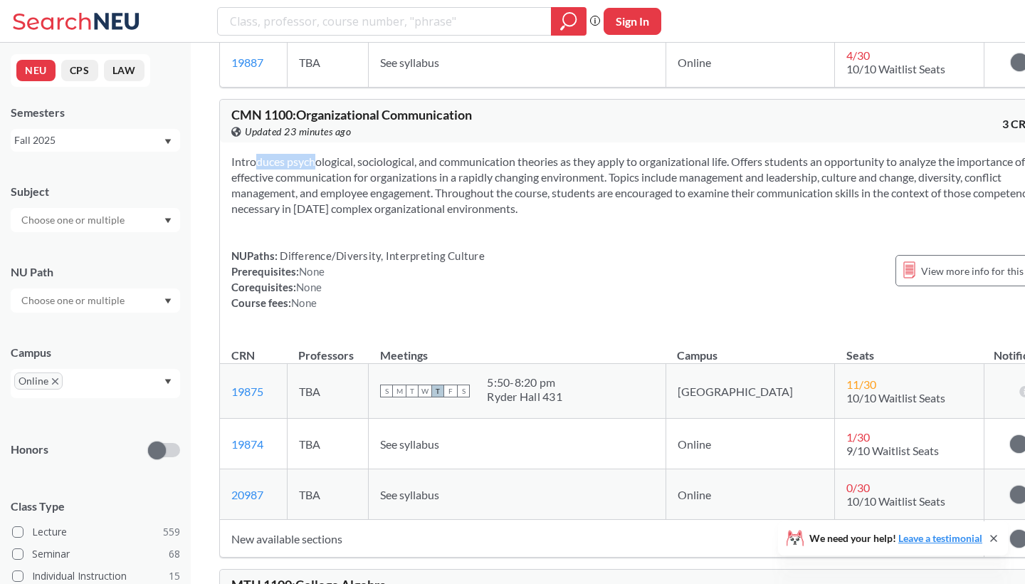
drag, startPoint x: 232, startPoint y: 223, endPoint x: 286, endPoint y: 228, distance: 54.3
click at [286, 216] on section "Introduces psychological, sociological, and communication theories as they appl…" at bounding box center [644, 185] width 826 height 63
click at [465, 286] on div "Introduces psychological, sociological, and communication theories as they appl…" at bounding box center [644, 237] width 849 height 191
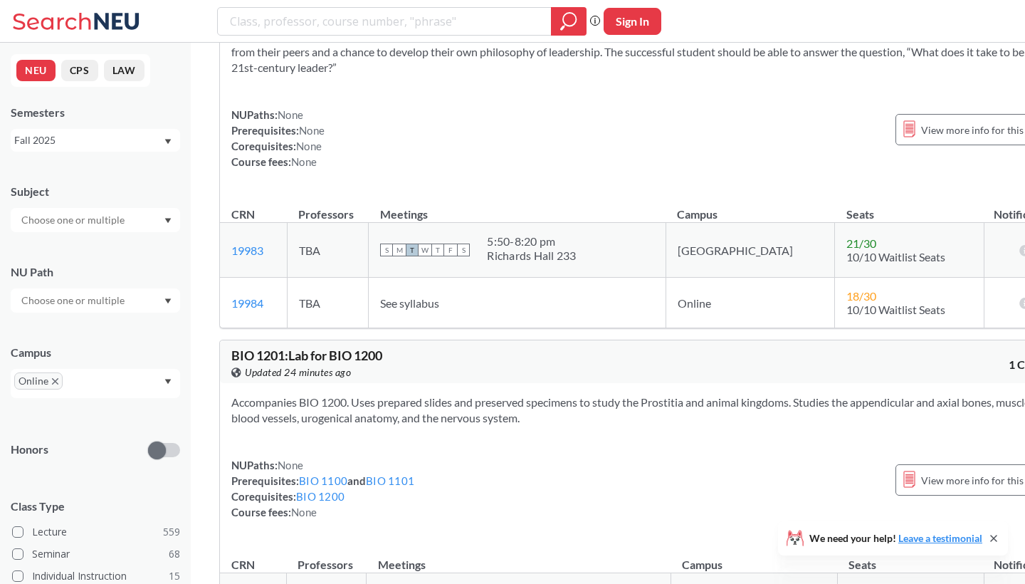
scroll to position [25678, 0]
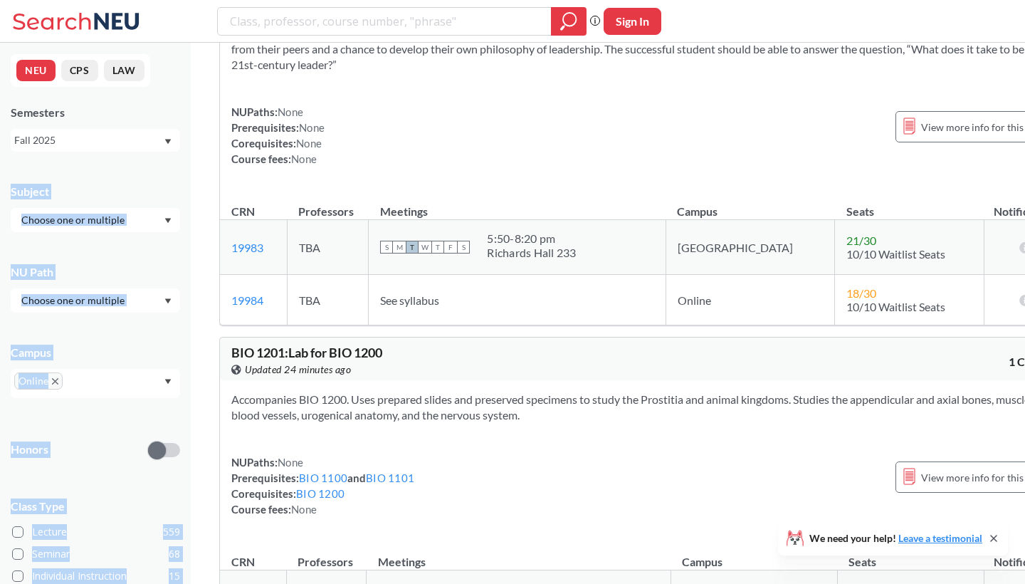
drag, startPoint x: 232, startPoint y: 140, endPoint x: 184, endPoint y: 155, distance: 50.0
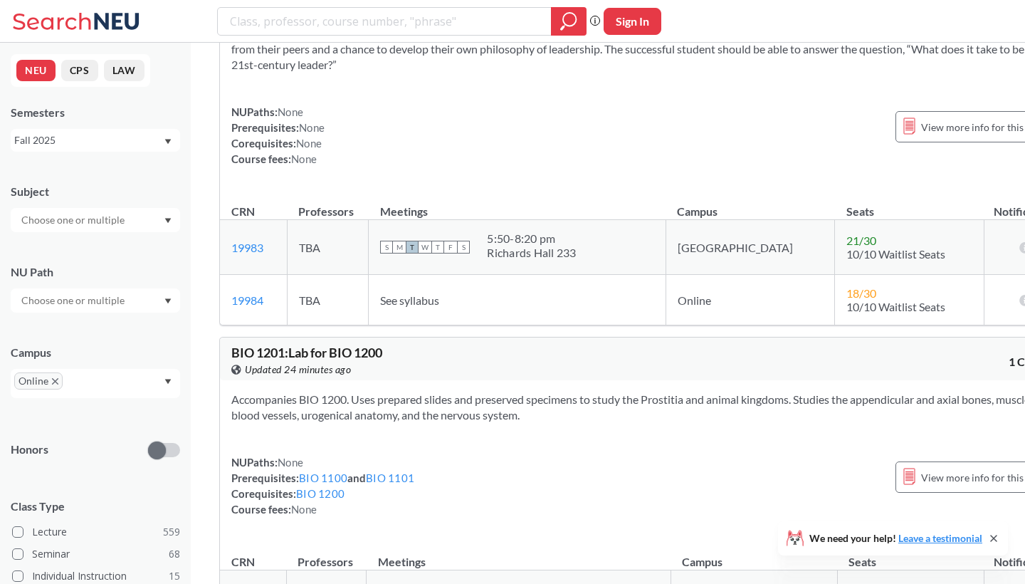
click at [441, 73] on section "Introduces the methodologies and processes that are essential aspects of leader…" at bounding box center [644, 33] width 826 height 78
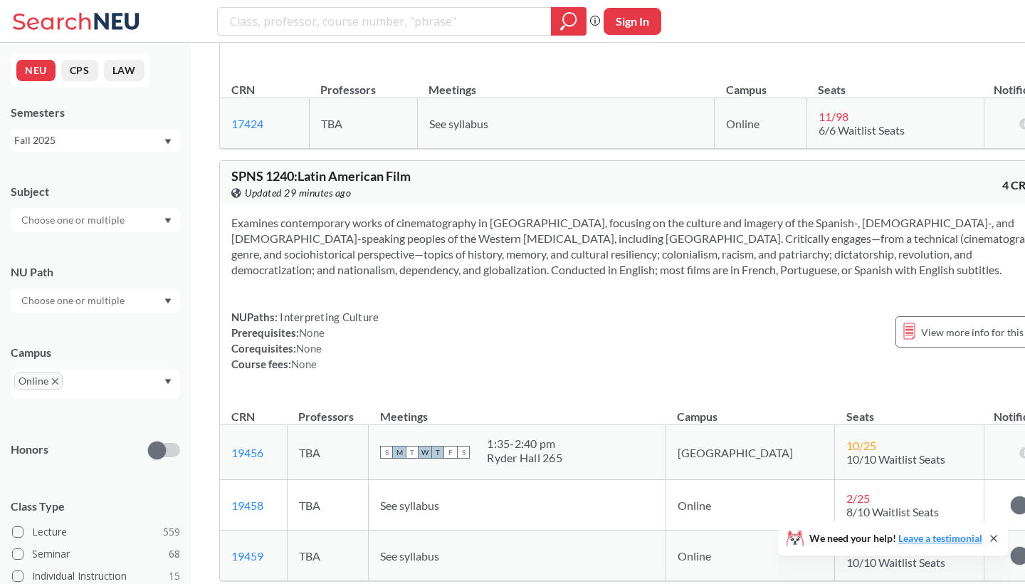
scroll to position [32265, 0]
